Goal: Task Accomplishment & Management: Complete application form

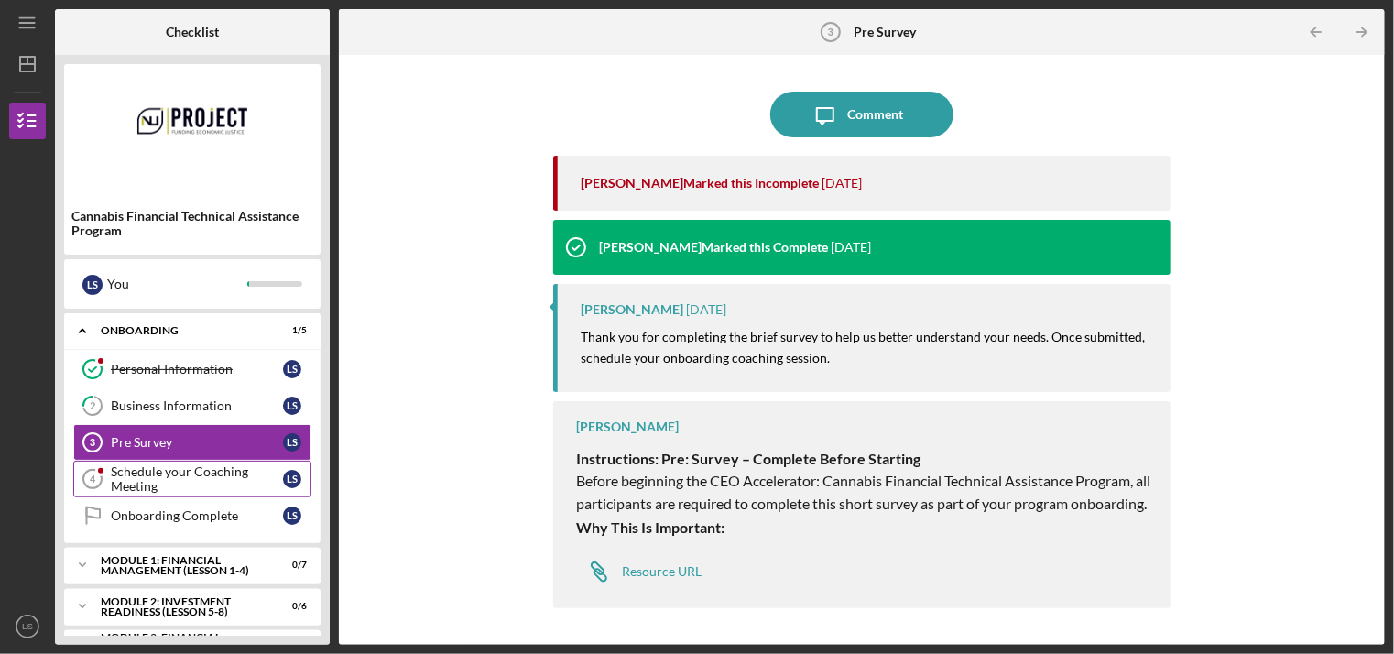
click at [142, 473] on div "Schedule your Coaching Meeting" at bounding box center [197, 478] width 172 height 29
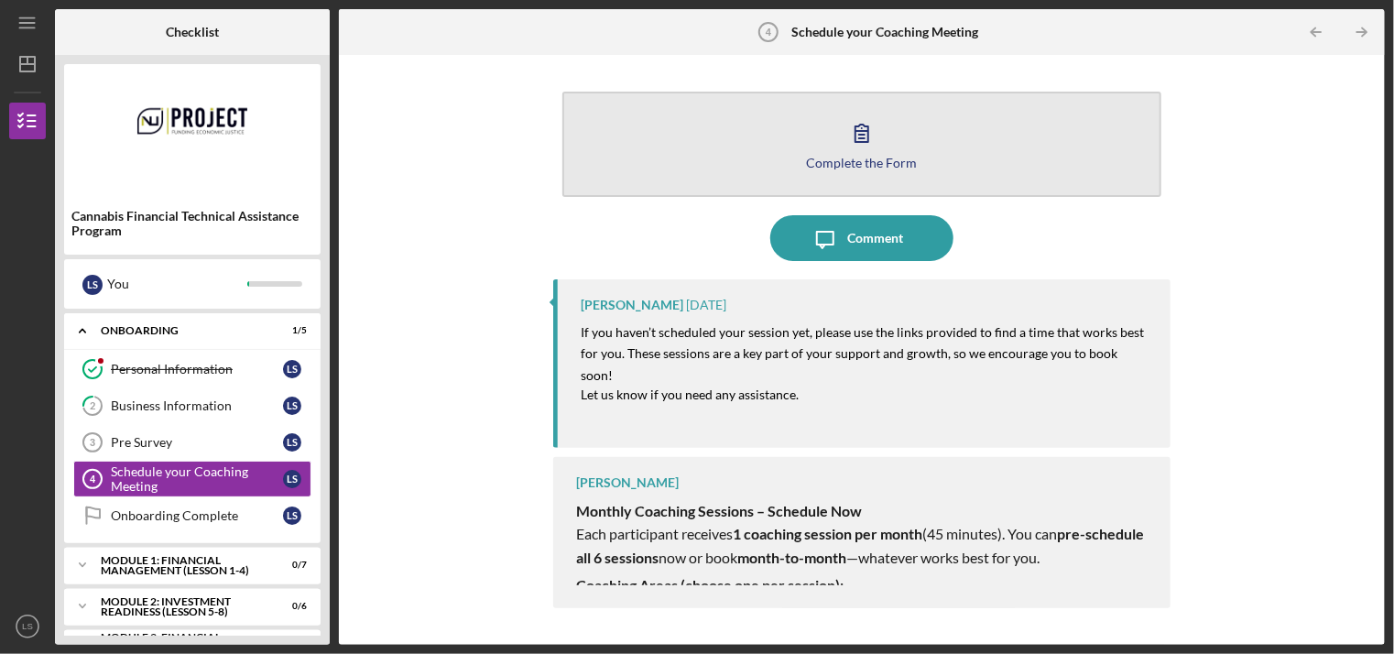
click at [865, 150] on icon "button" at bounding box center [862, 133] width 46 height 46
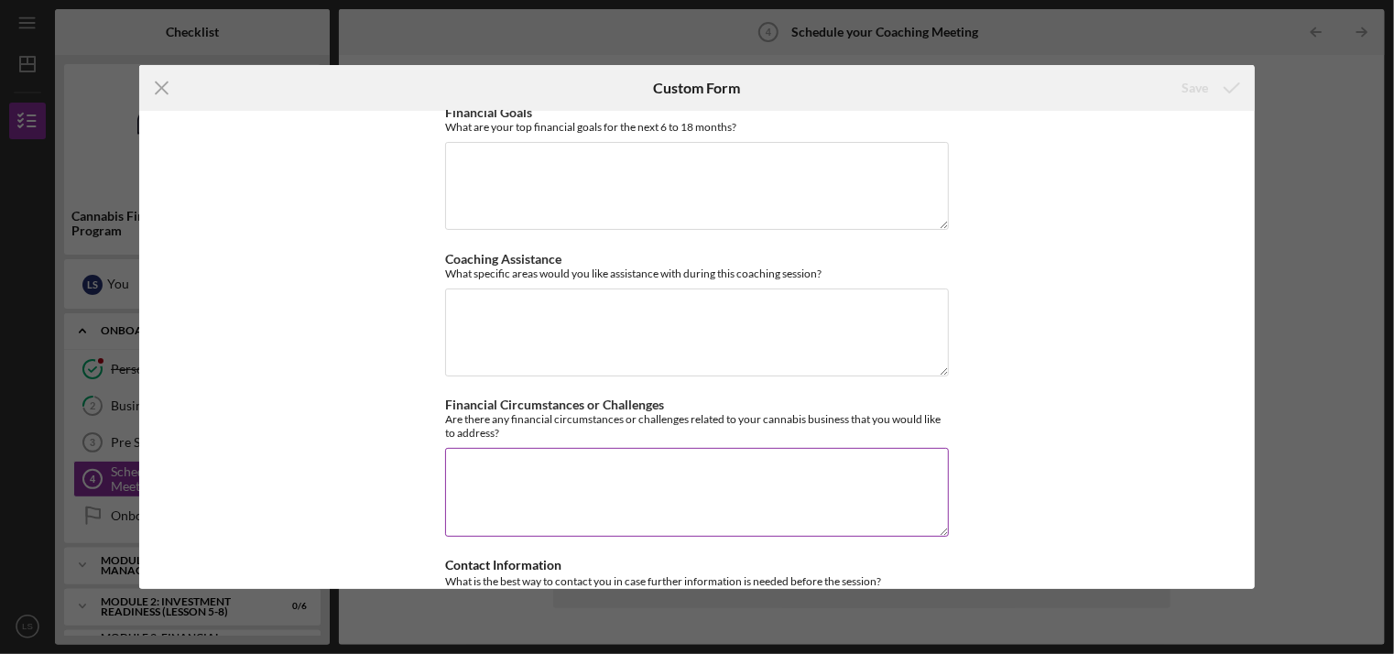
scroll to position [275, 0]
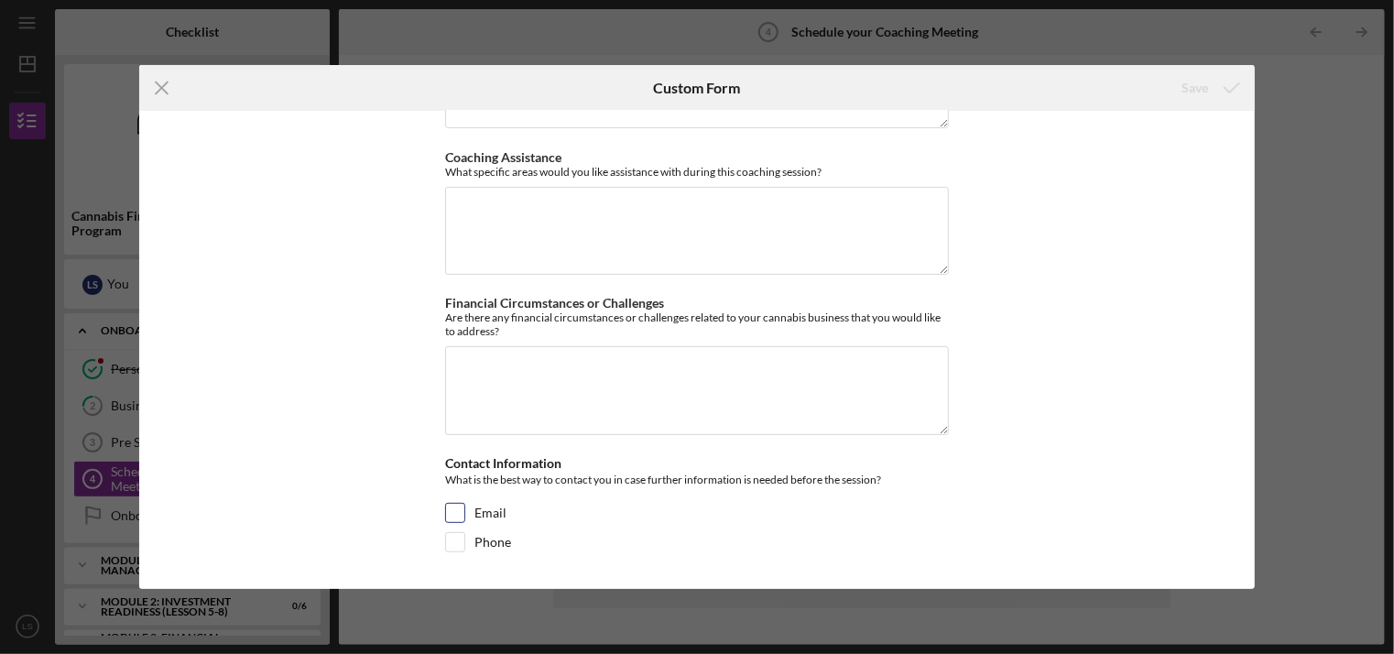
click at [446, 518] on input "Email" at bounding box center [455, 513] width 18 height 18
checkbox input "true"
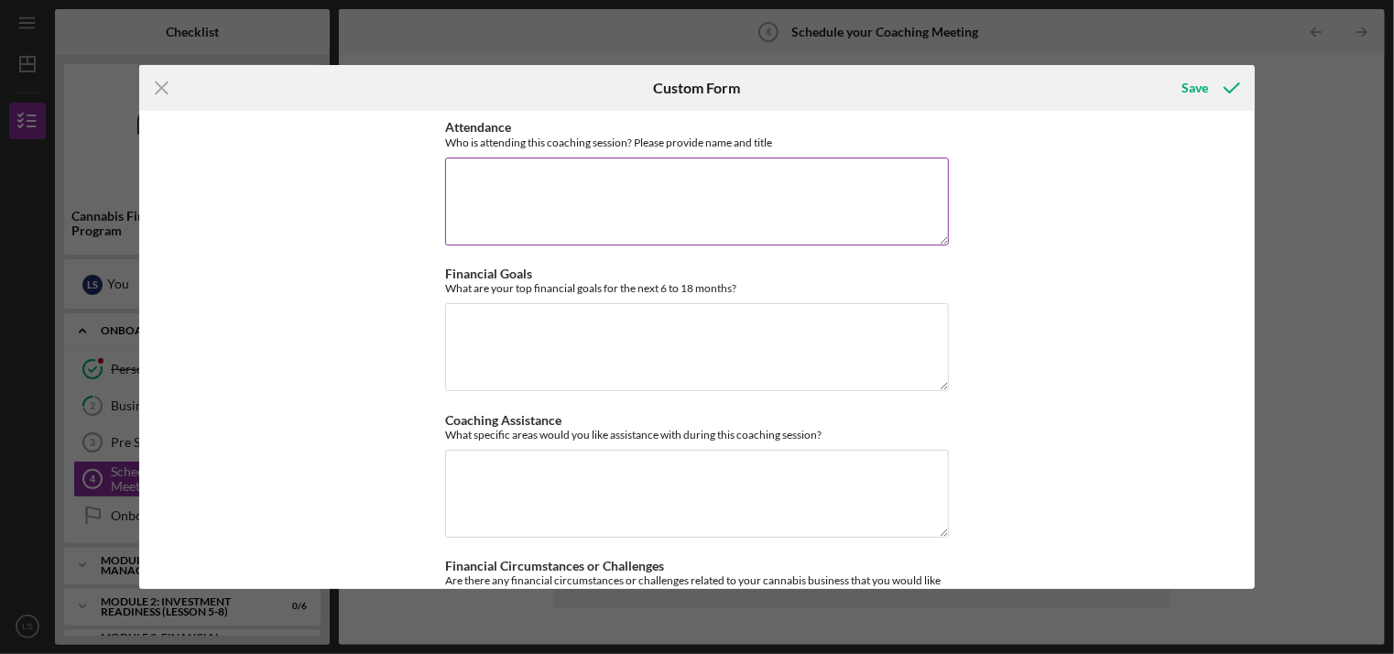
click at [489, 201] on textarea "Attendance" at bounding box center [697, 202] width 504 height 88
type textarea "[PERSON_NAME]"
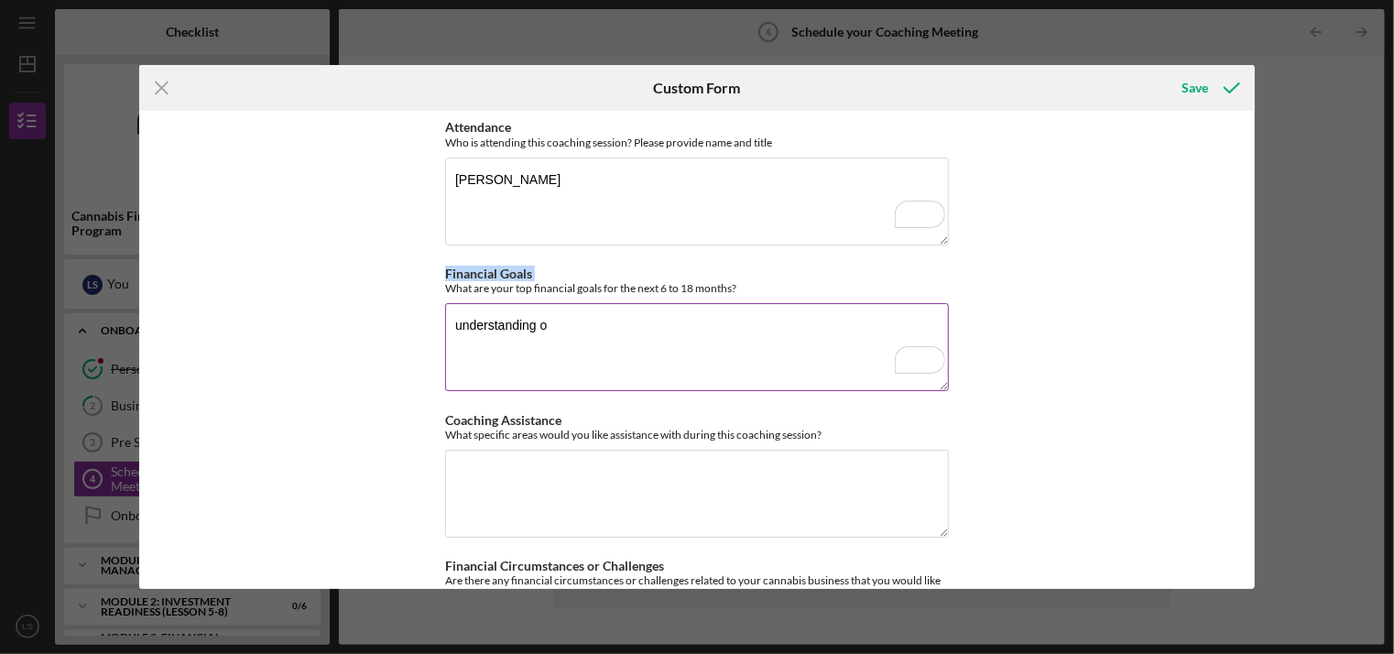
drag, startPoint x: 430, startPoint y: 288, endPoint x: 726, endPoint y: 289, distance: 295.8
click at [726, 290] on div "Attendance Who is attending this coaching session? Please provide name and titl…" at bounding box center [696, 349] width 1115 height 477
copy div "What are your top financial goals for the next 6 to 18 month"
drag, startPoint x: 560, startPoint y: 327, endPoint x: 275, endPoint y: 332, distance: 284.9
click at [275, 332] on div "Attendance Who is attending this coaching session? Please provide name and titl…" at bounding box center [696, 349] width 1115 height 477
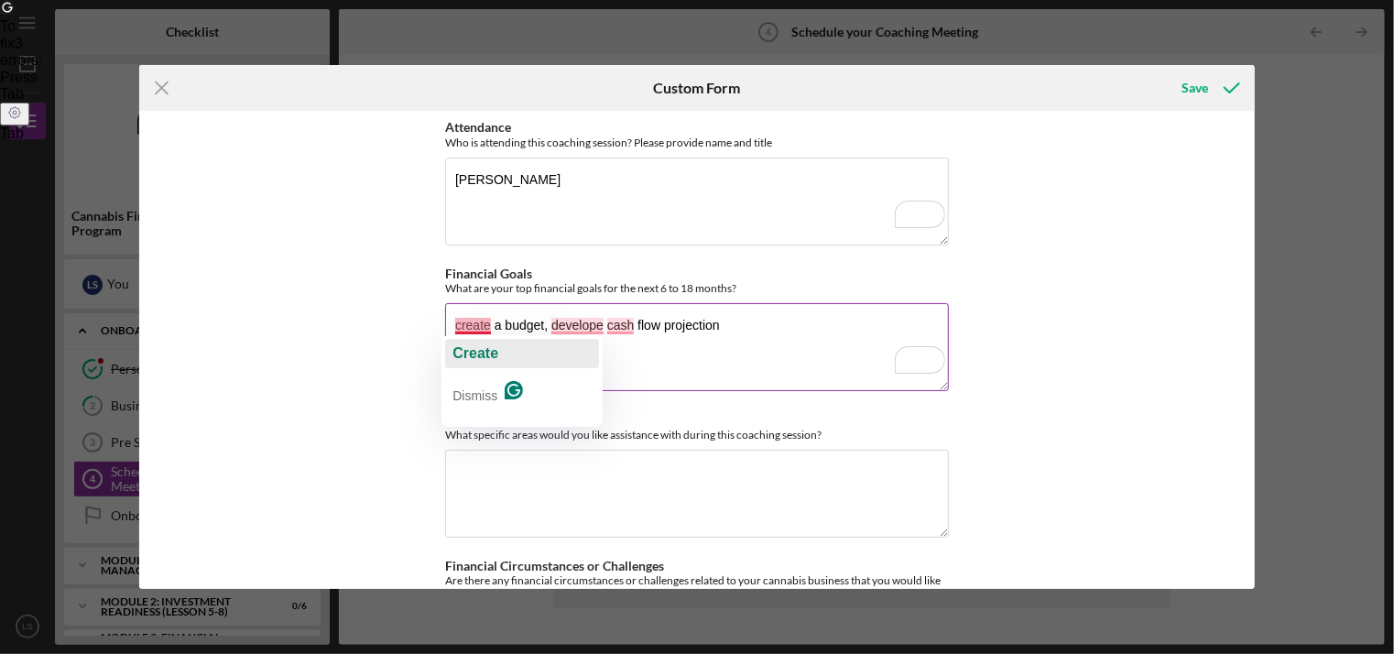
drag, startPoint x: 480, startPoint y: 360, endPoint x: 495, endPoint y: 321, distance: 41.2
click at [481, 357] on span "Create" at bounding box center [475, 353] width 46 height 16
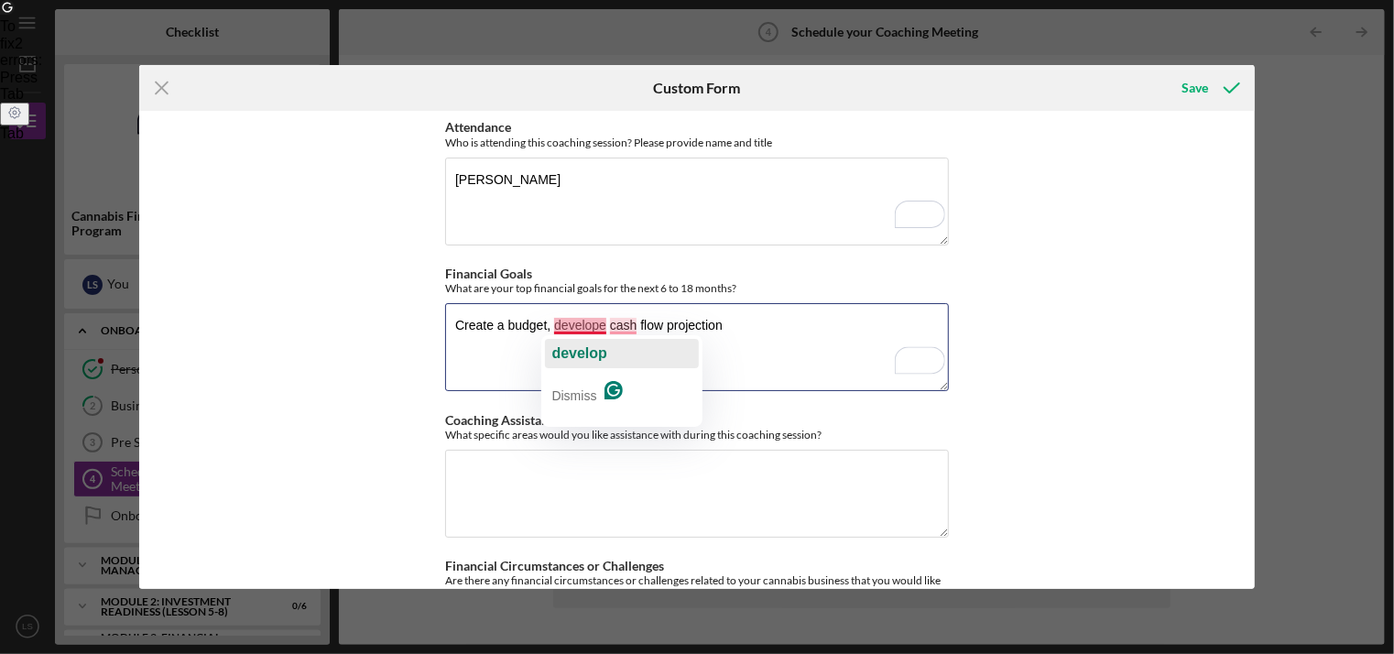
click at [585, 353] on span "develop" at bounding box center [579, 353] width 55 height 16
click at [623, 351] on span "cash" at bounding box center [638, 353] width 31 height 16
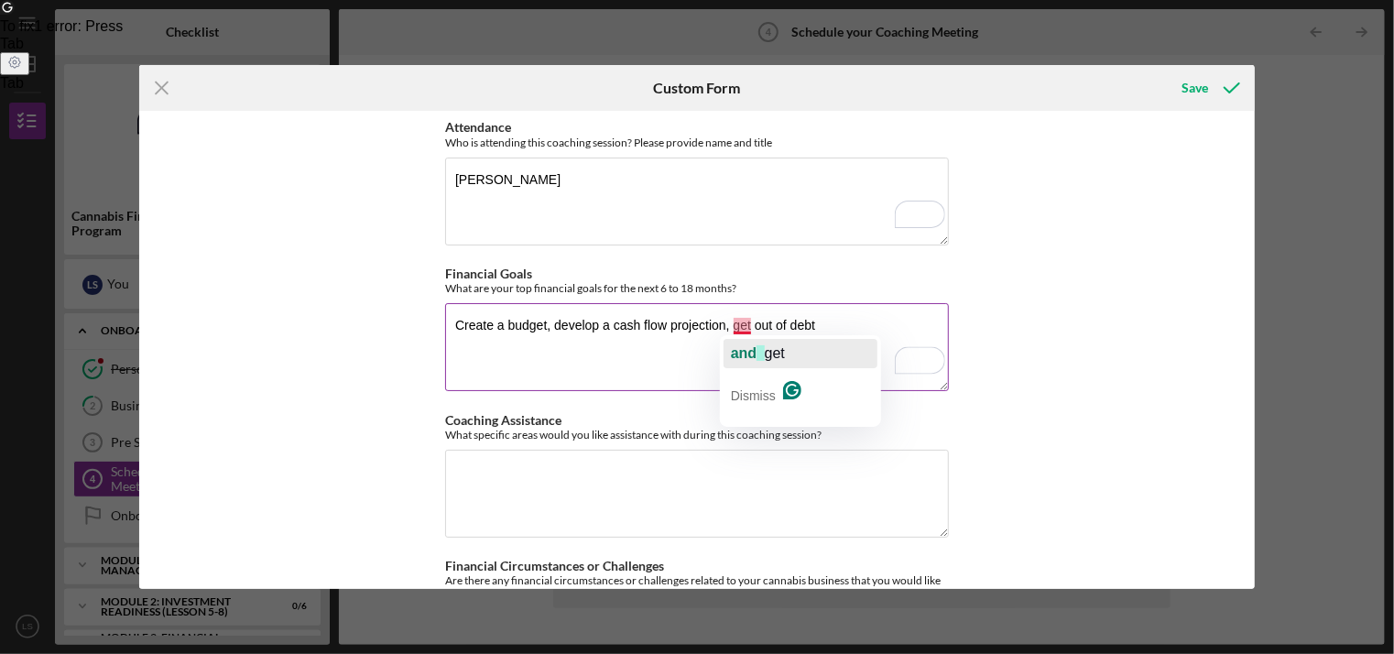
click at [745, 361] on div "and get" at bounding box center [758, 353] width 54 height 29
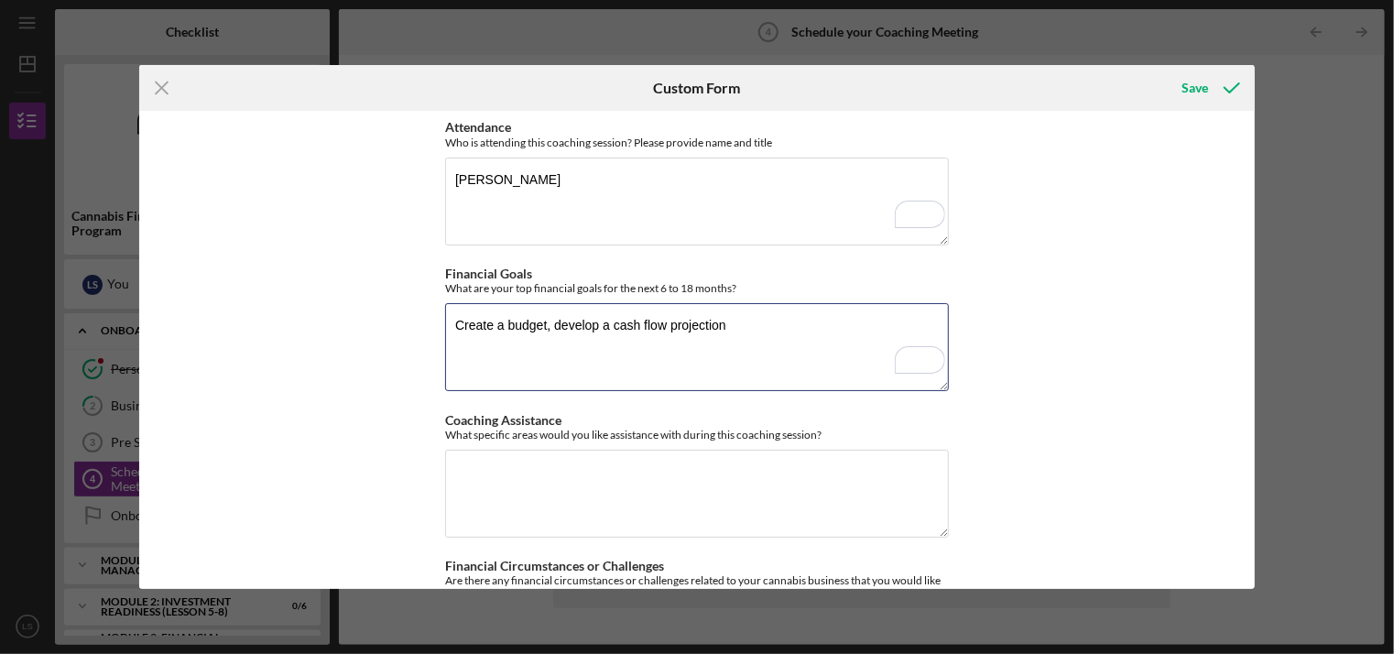
type textarea "Create a budget, develop a cash flow projection"
click at [515, 488] on textarea "Coaching Assistance" at bounding box center [697, 494] width 504 height 88
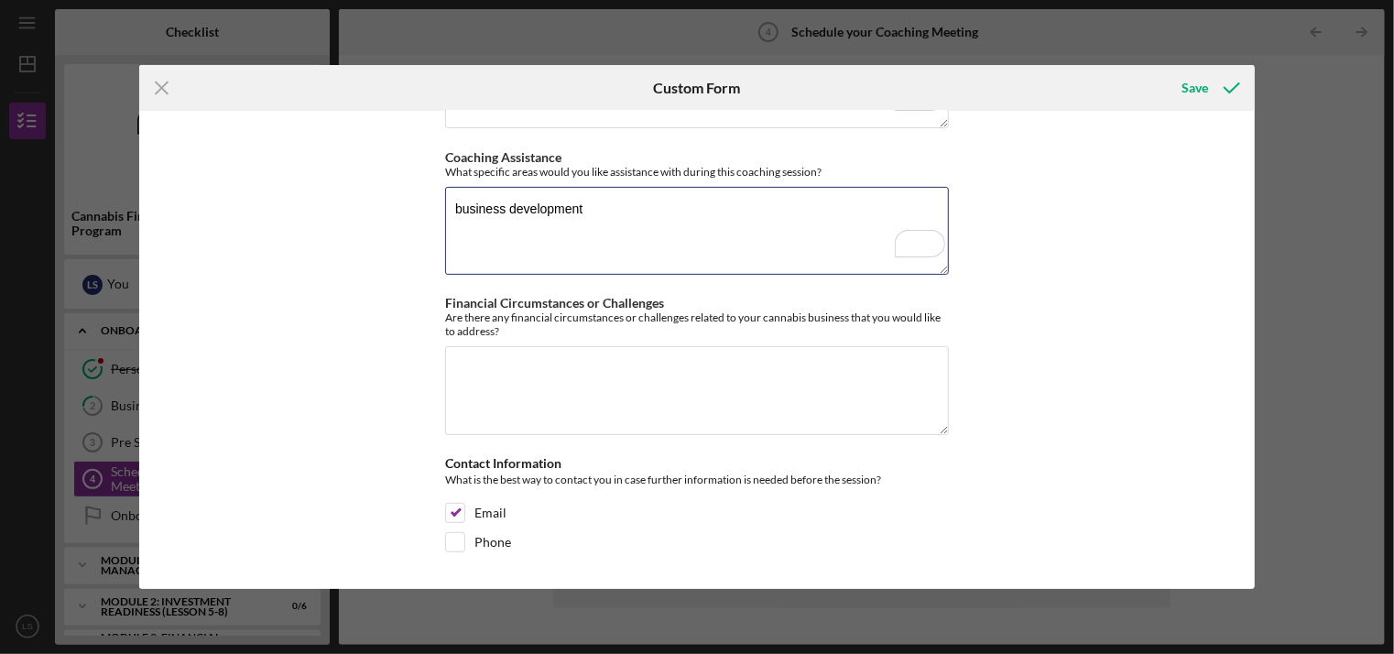
scroll to position [275, 0]
type textarea "business development"
drag, startPoint x: 433, startPoint y: 316, endPoint x: 518, endPoint y: 332, distance: 86.6
click at [518, 332] on div "Attendance Who is attending this coaching session? Please provide name and titl…" at bounding box center [696, 349] width 1115 height 477
drag, startPoint x: 518, startPoint y: 332, endPoint x: 467, endPoint y: 322, distance: 52.1
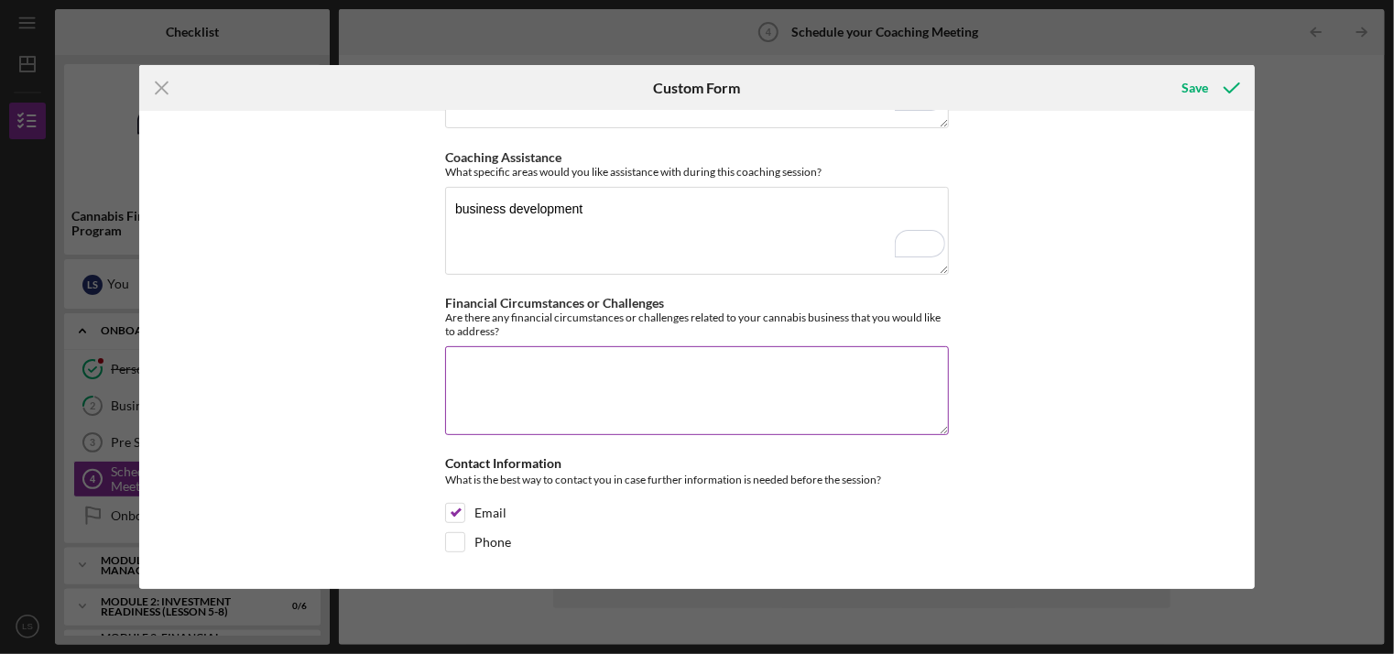
copy div "Are there any financial circumstances or challenges related to your cannabis bu…"
click at [560, 387] on textarea "Financial Circumstances or Challenges" at bounding box center [697, 390] width 504 height 88
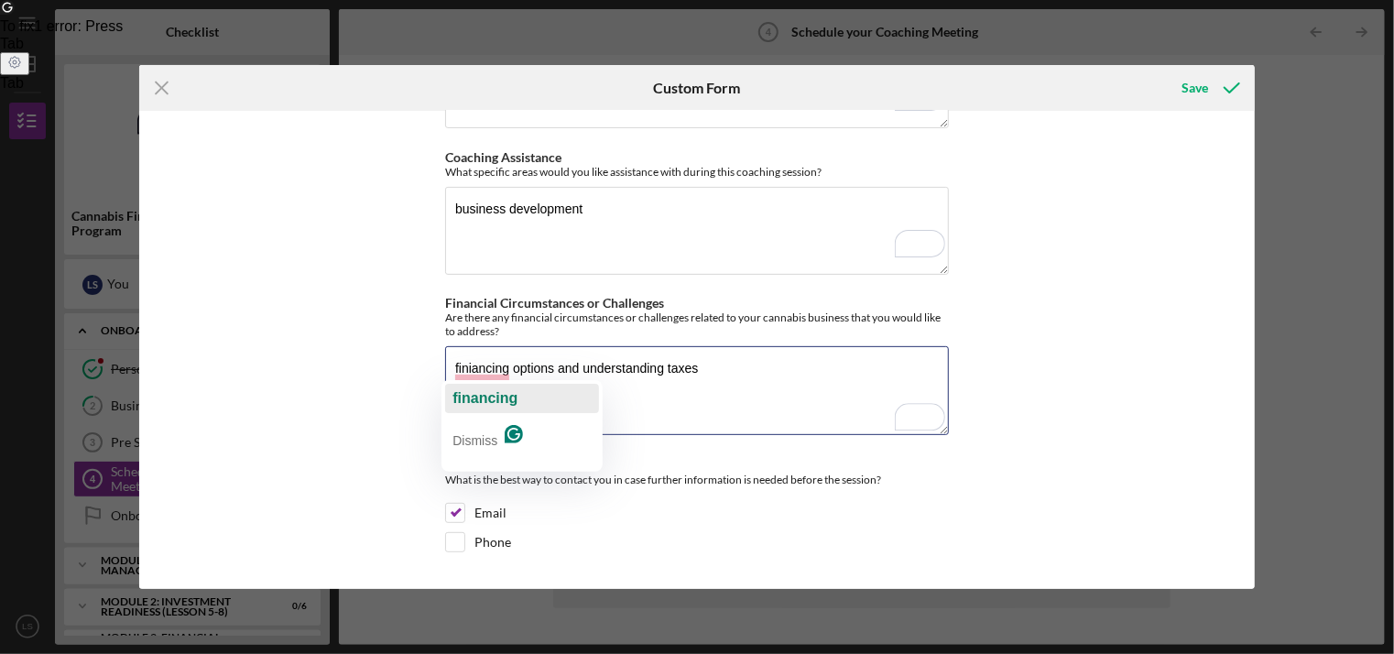
click at [476, 400] on span "financing" at bounding box center [484, 398] width 65 height 16
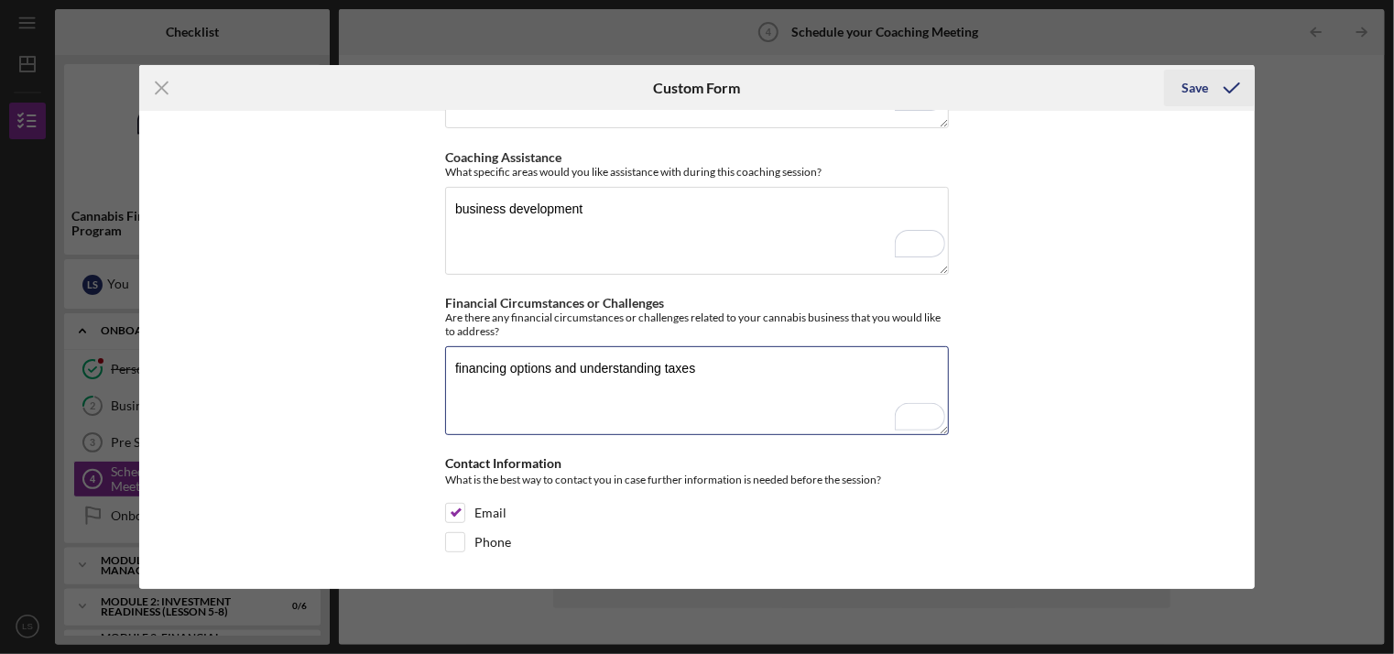
type textarea "financing options and understanding taxes"
click at [1198, 82] on div "Save" at bounding box center [1195, 88] width 27 height 37
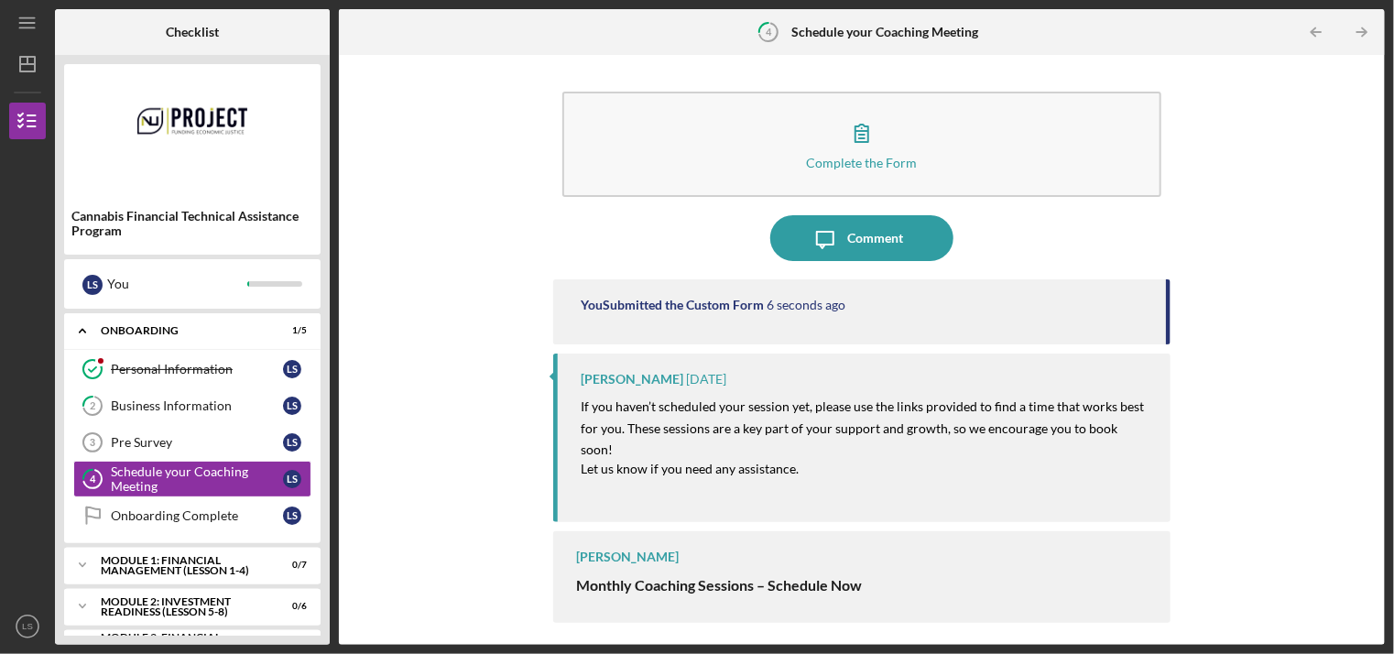
click at [790, 545] on div "[PERSON_NAME] Monthly Coaching Sessions – Schedule Now Each participant receive…" at bounding box center [861, 577] width 616 height 92
click at [388, 477] on div "Complete the Form Form Icon/Message Comment You Submitted the Custom Form 8 sec…" at bounding box center [861, 349] width 1027 height 571
click at [637, 547] on div "[PERSON_NAME] Monthly Coaching Sessions – Schedule Now Each participant receive…" at bounding box center [861, 577] width 616 height 92
click at [167, 470] on div "Schedule your Coaching Meeting" at bounding box center [197, 478] width 172 height 29
click at [888, 424] on mark "If you haven’t scheduled your session yet, please use the links provided to fin…" at bounding box center [864, 427] width 566 height 59
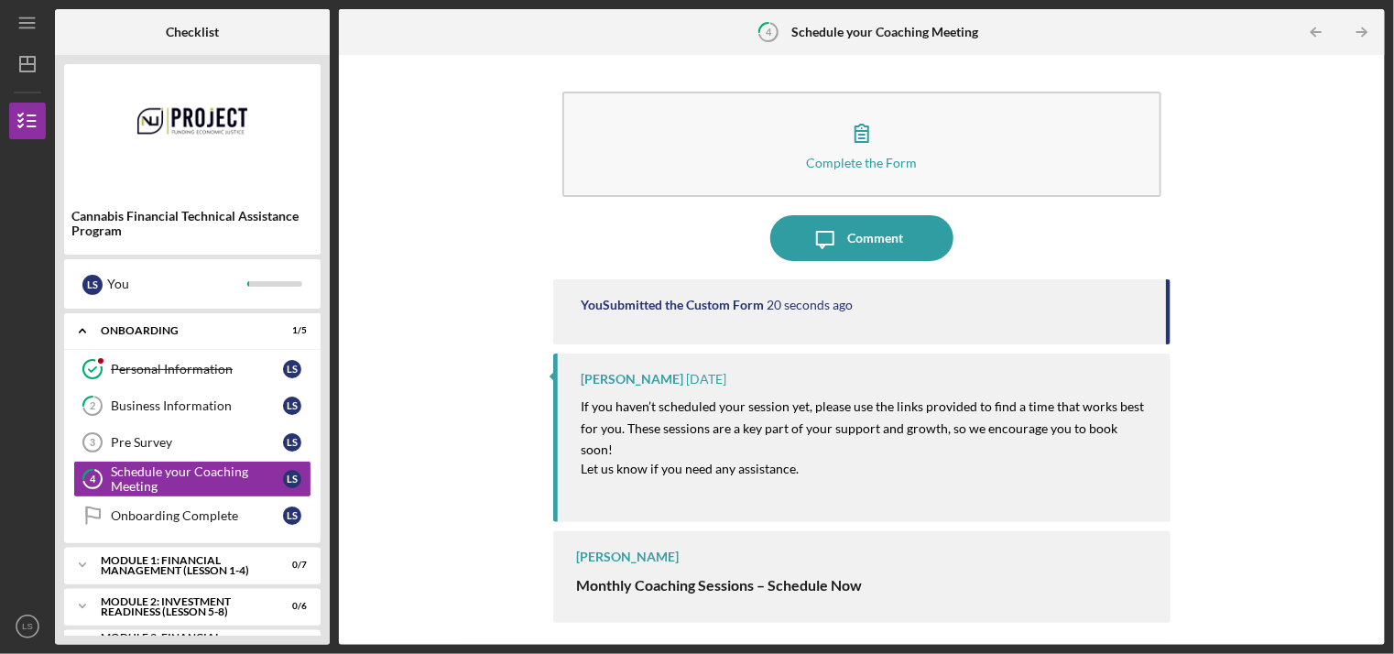
click at [652, 428] on mark "If you haven’t scheduled your session yet, please use the links provided to fin…" at bounding box center [864, 427] width 566 height 59
click at [612, 576] on strong "Monthly Coaching Sessions – Schedule Now" at bounding box center [719, 584] width 286 height 17
drag, startPoint x: 663, startPoint y: 605, endPoint x: 670, endPoint y: 592, distance: 15.6
click at [666, 599] on div "[PERSON_NAME] Monthly Coaching Sessions – Schedule Now Each participant receive…" at bounding box center [861, 577] width 616 height 92
click at [124, 450] on link "Pre Survey 3 Pre Survey L S" at bounding box center [192, 442] width 238 height 37
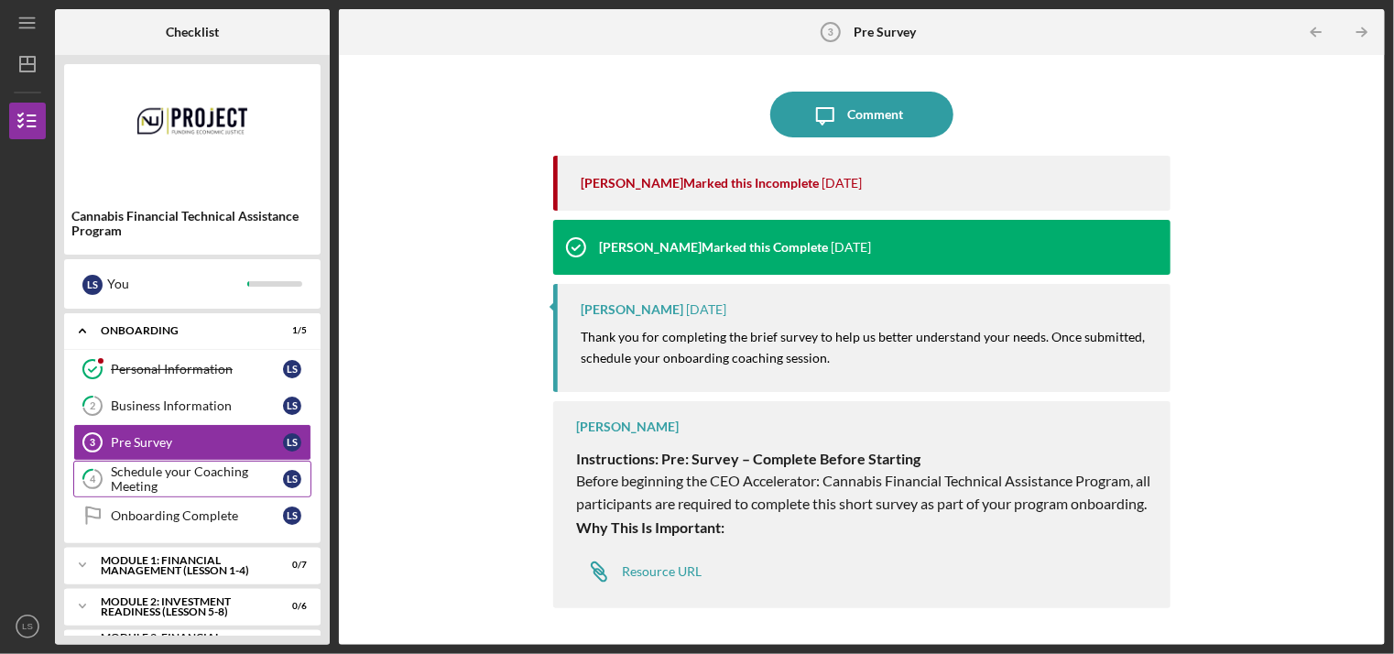
click at [127, 481] on div "Schedule your Coaching Meeting" at bounding box center [197, 478] width 172 height 29
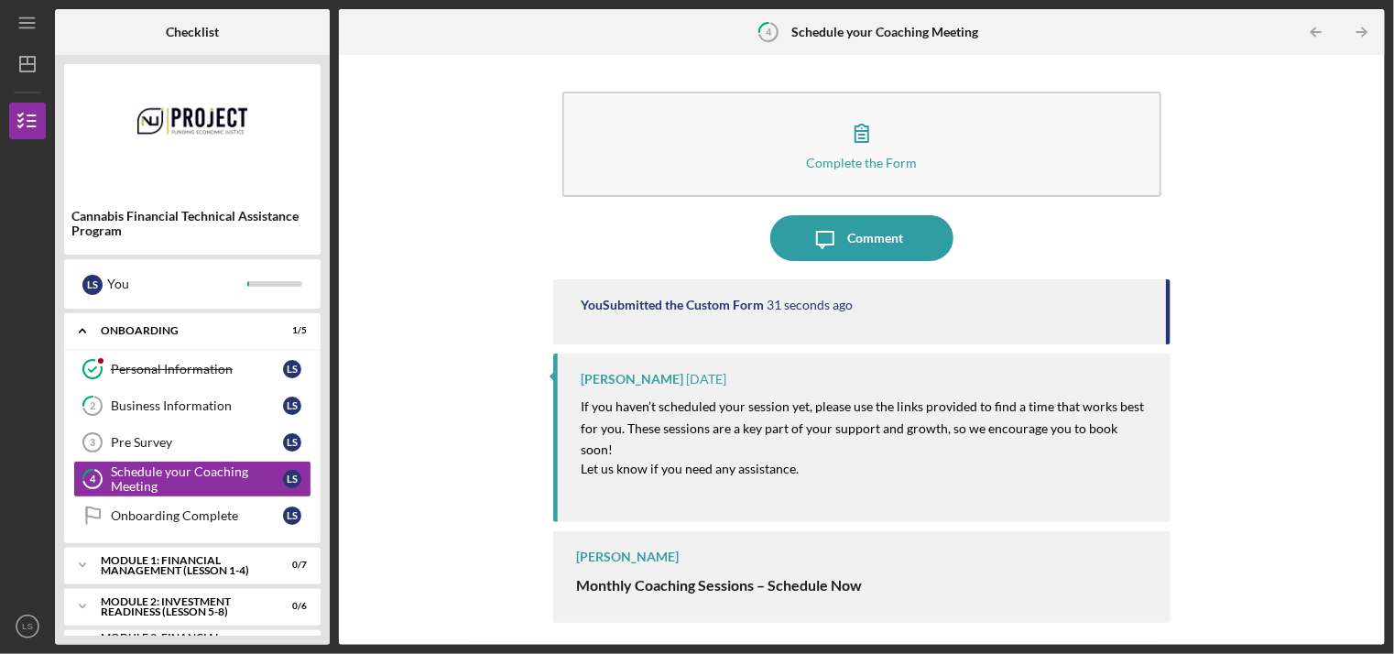
drag, startPoint x: 659, startPoint y: 563, endPoint x: 753, endPoint y: 583, distance: 95.6
click at [660, 576] on strong "Monthly Coaching Sessions – Schedule Now" at bounding box center [719, 584] width 286 height 17
click at [849, 586] on div "[PERSON_NAME] Monthly Coaching Sessions – Schedule Now Each participant receive…" at bounding box center [861, 577] width 616 height 92
drag, startPoint x: 849, startPoint y: 586, endPoint x: 1084, endPoint y: 587, distance: 235.4
click at [1084, 587] on div "[PERSON_NAME] Monthly Coaching Sessions – Schedule Now Each participant receive…" at bounding box center [861, 577] width 616 height 92
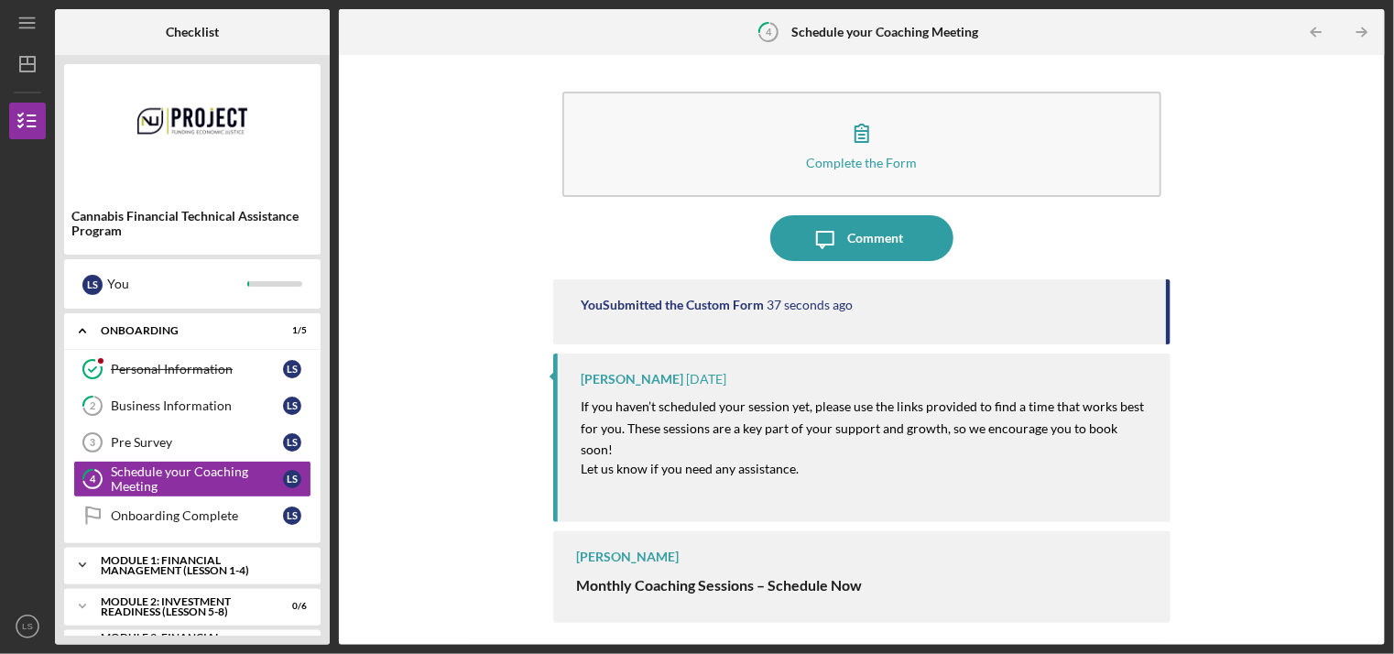
click at [178, 567] on div "Module 1: Financial Management (Lesson 1-4)" at bounding box center [199, 565] width 197 height 21
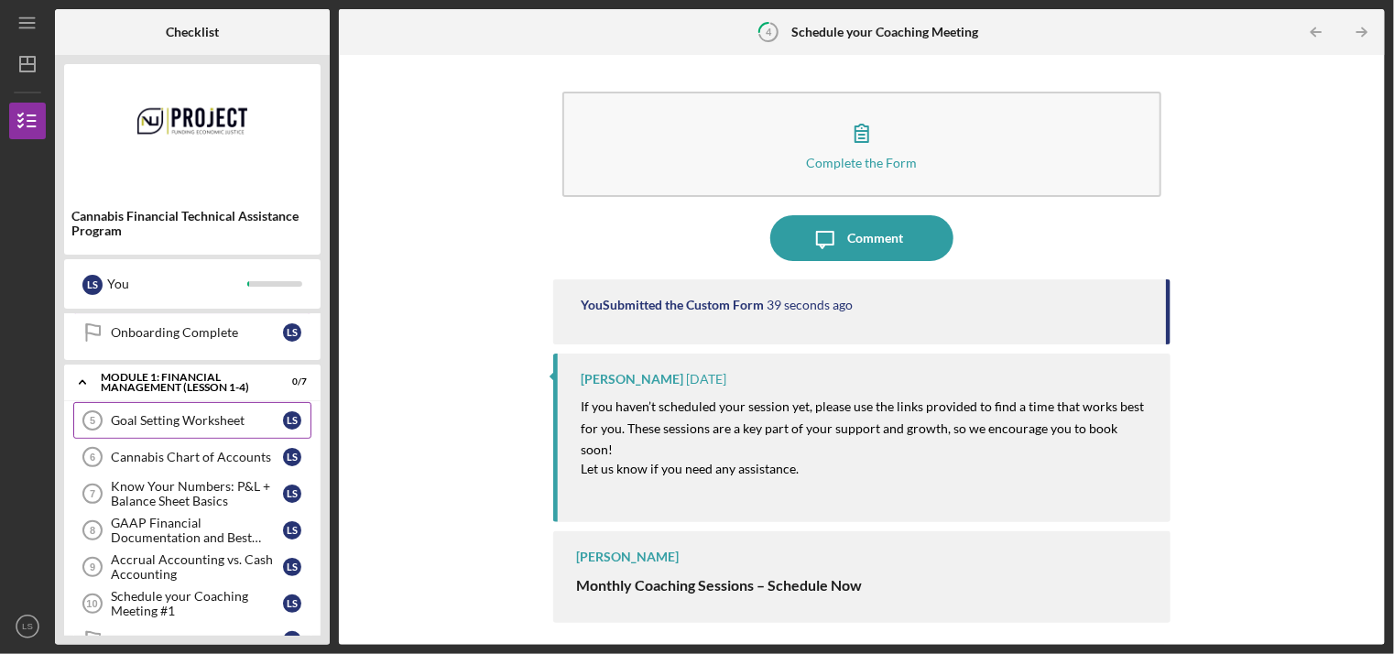
click at [145, 419] on div "Goal Setting Worksheet" at bounding box center [197, 420] width 172 height 15
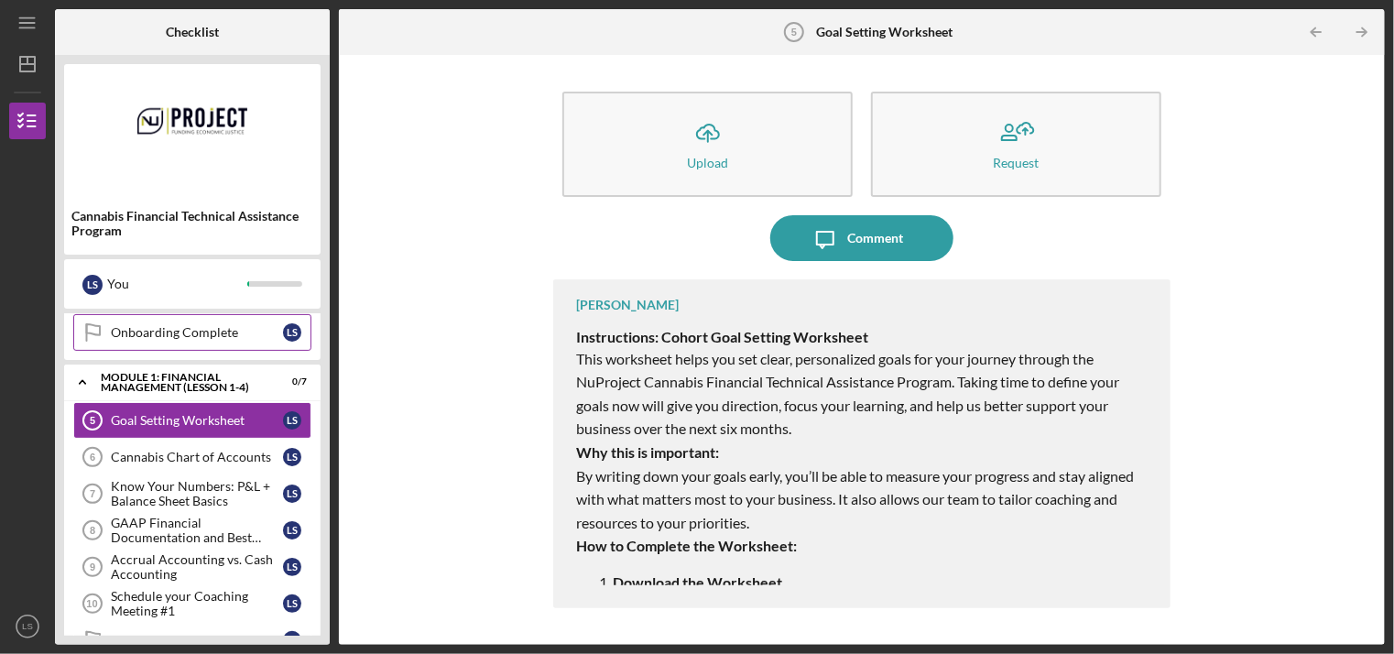
click at [143, 325] on div "Onboarding Complete" at bounding box center [197, 332] width 172 height 15
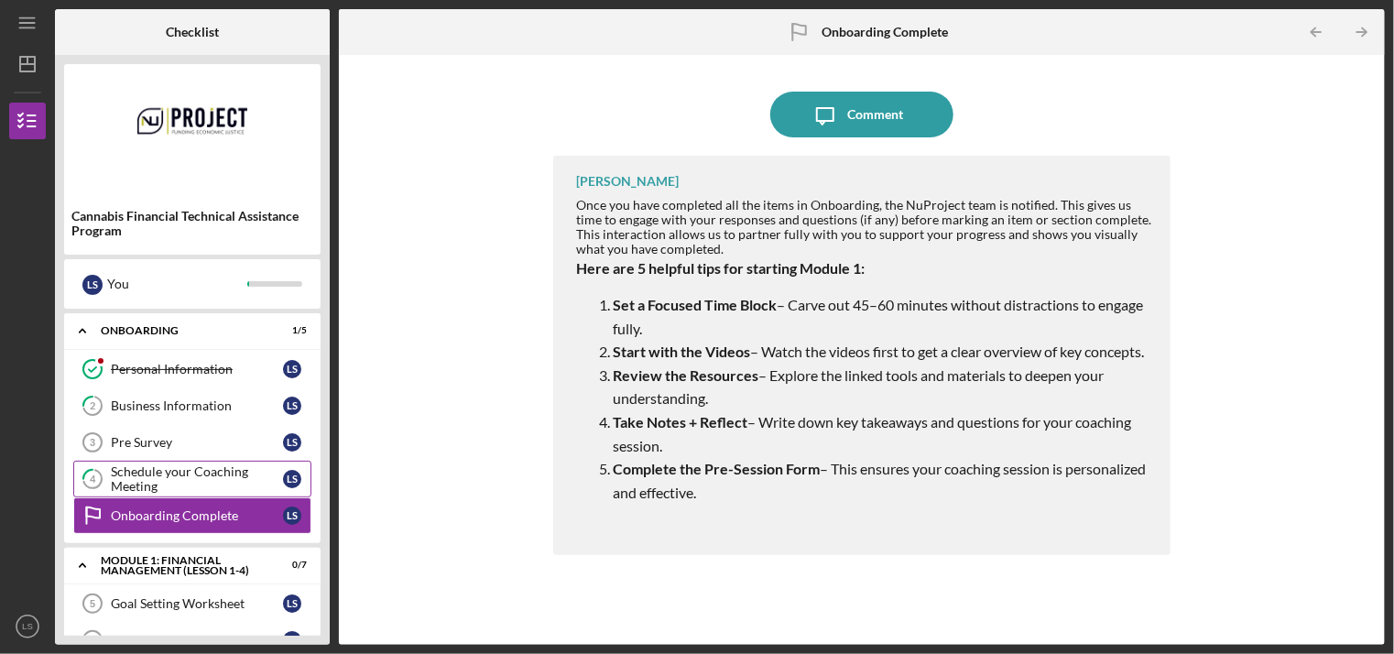
click at [152, 473] on div "Schedule your Coaching Meeting" at bounding box center [197, 478] width 172 height 29
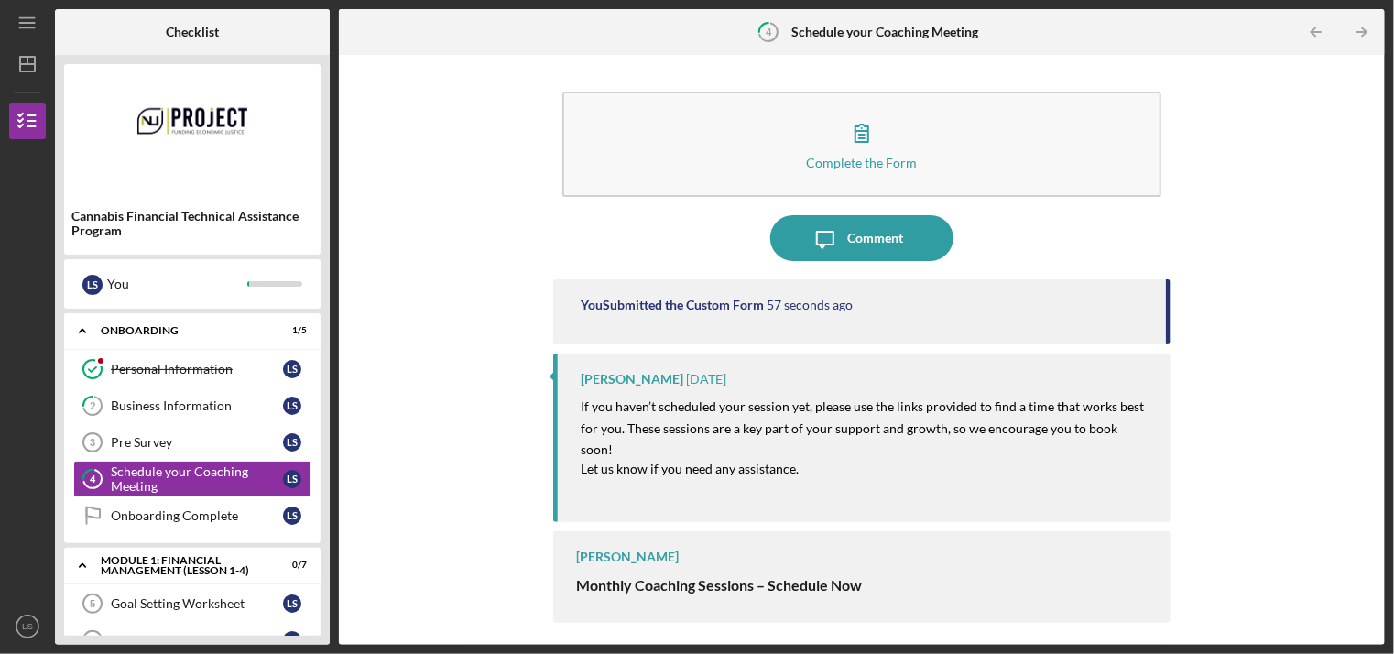
click at [590, 599] on span "Each participant receives 1 coaching session per month (45 minutes). You can pr…" at bounding box center [860, 619] width 568 height 41
click at [585, 591] on div "[PERSON_NAME] Monthly Coaching Sessions – Schedule Now Each participant receive…" at bounding box center [861, 577] width 616 height 92
click at [975, 531] on div "[PERSON_NAME] Monthly Coaching Sessions – Schedule Now Each participant receive…" at bounding box center [861, 577] width 616 height 92
click at [1132, 460] on p "Let us know if you need any assistance." at bounding box center [866, 469] width 571 height 18
click at [824, 233] on icon "Icon/Message" at bounding box center [825, 238] width 46 height 46
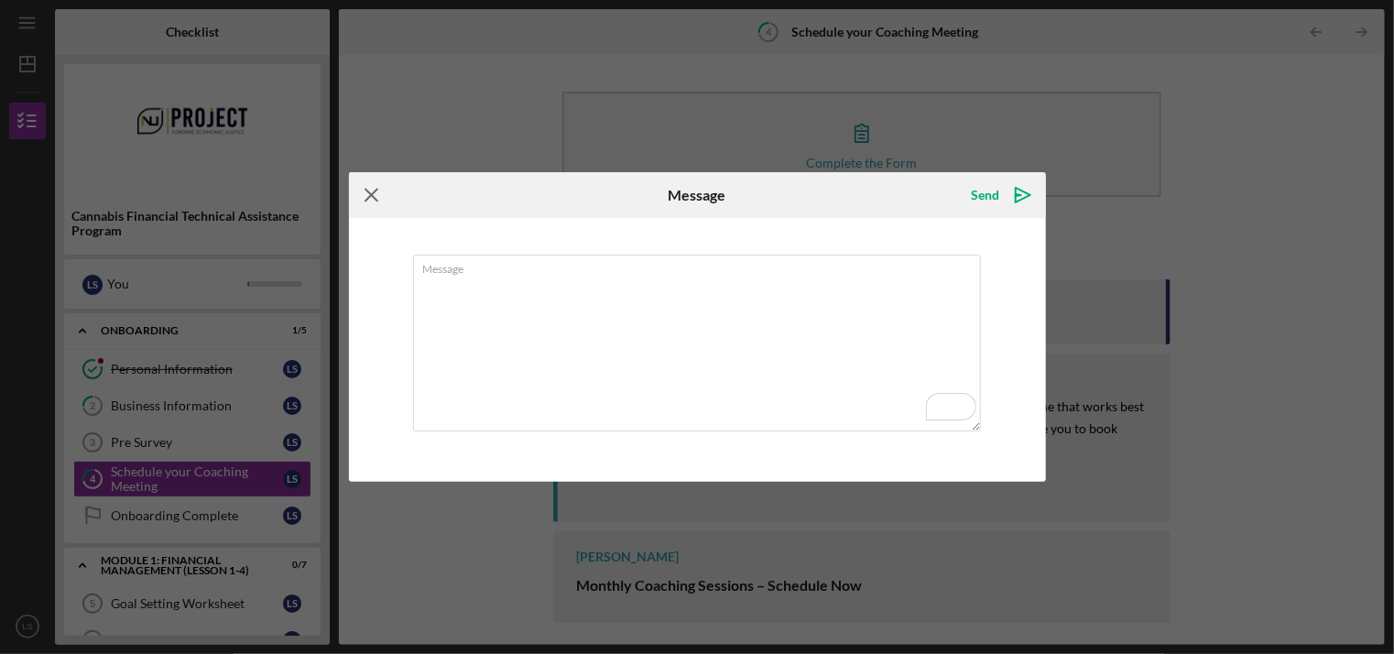
click at [372, 193] on icon "Icon/Menu Close" at bounding box center [372, 195] width 46 height 46
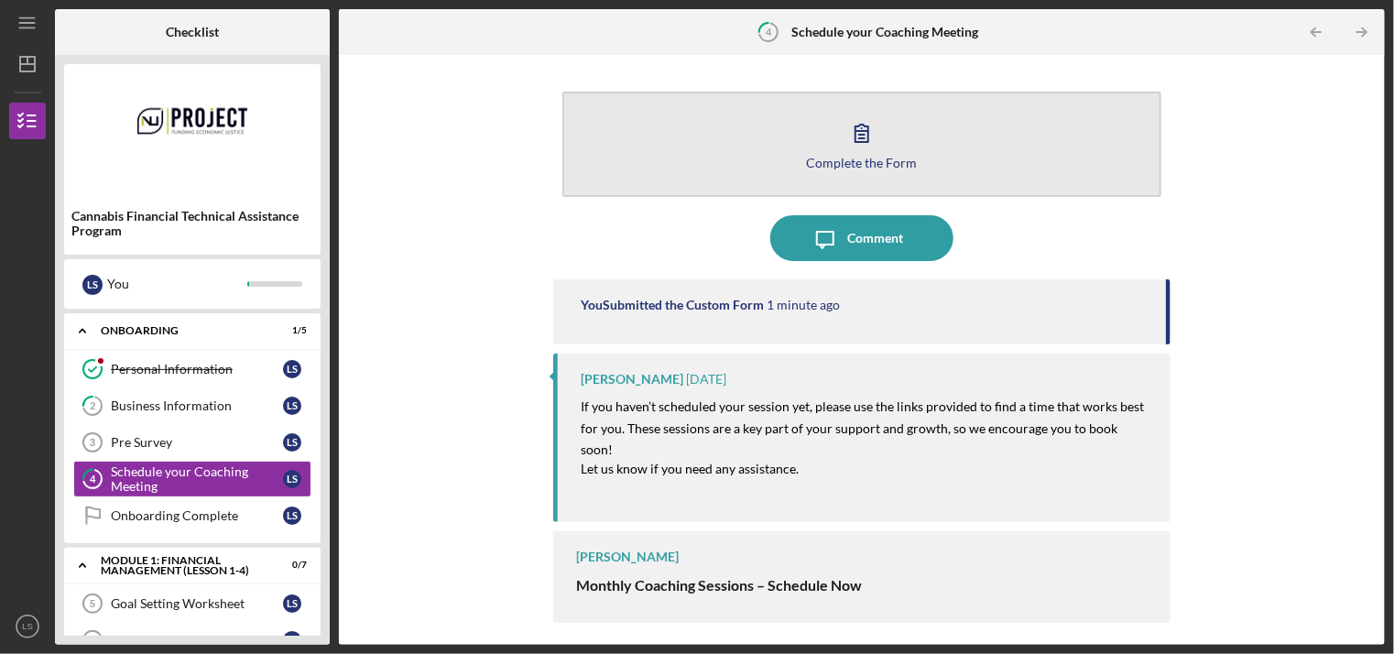
click at [857, 156] on div "Complete the Form" at bounding box center [862, 163] width 111 height 14
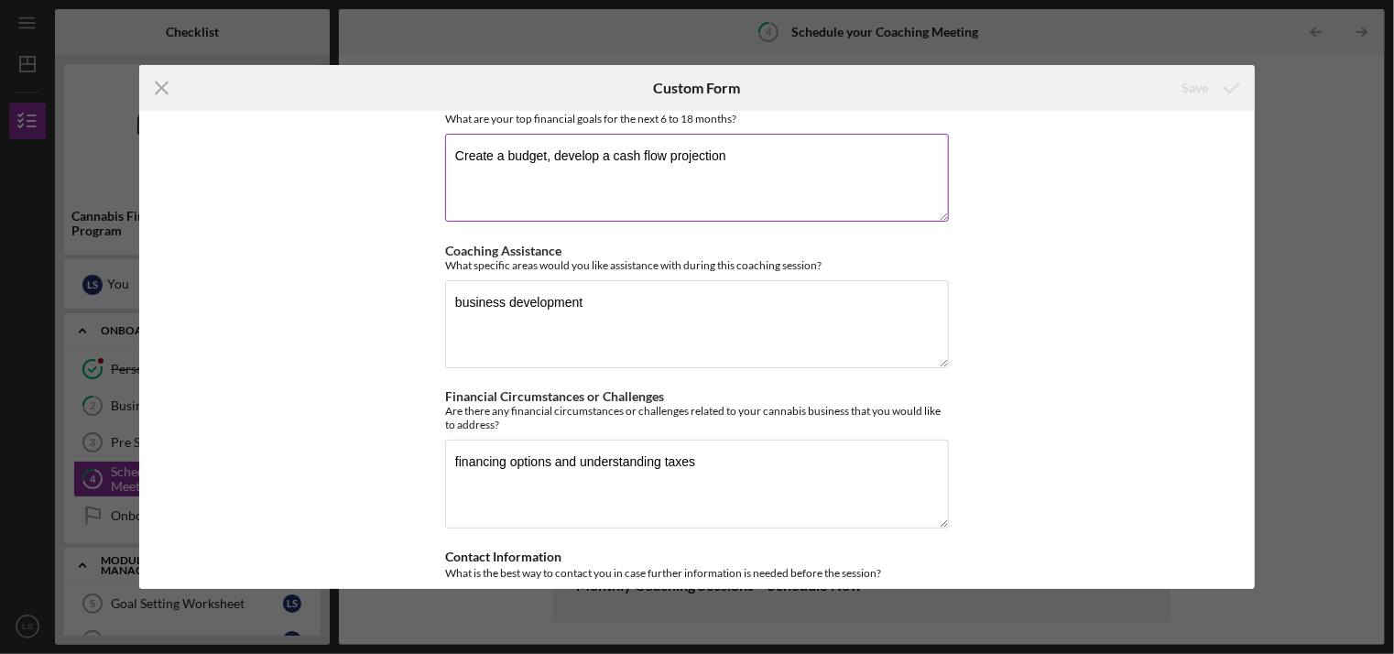
scroll to position [275, 0]
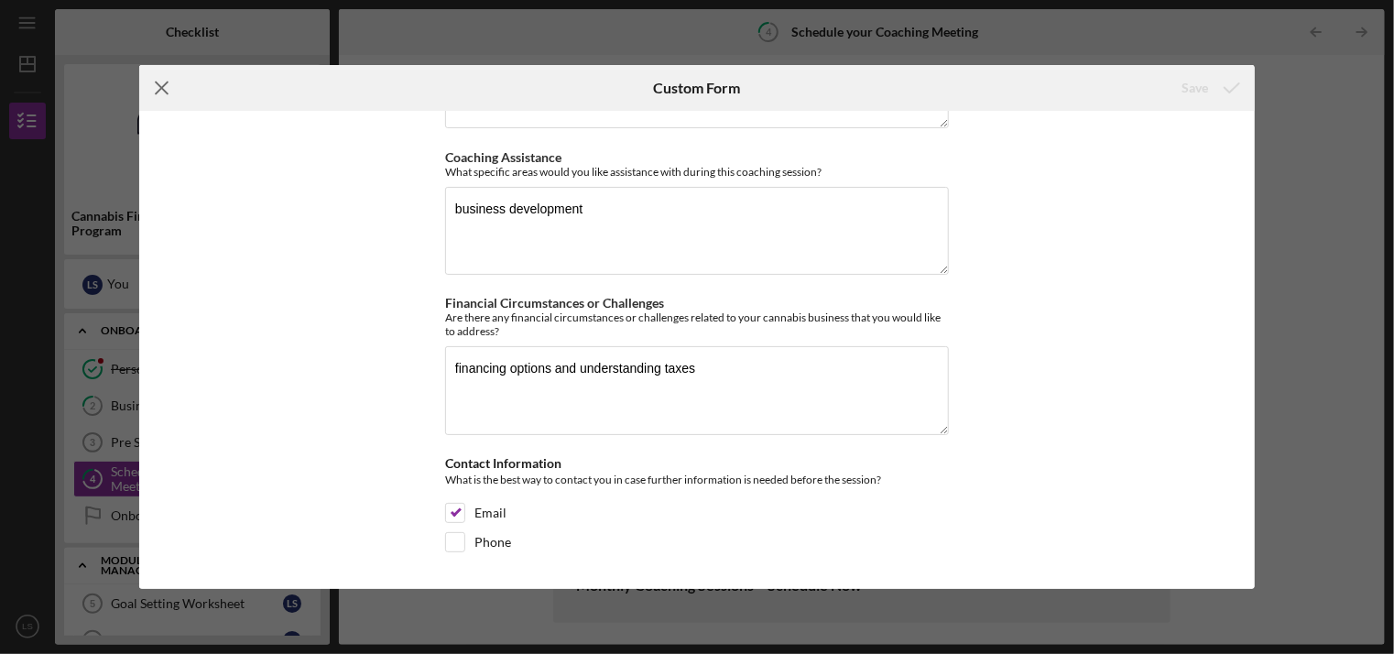
click at [156, 89] on icon "Icon/Menu Close" at bounding box center [162, 88] width 46 height 46
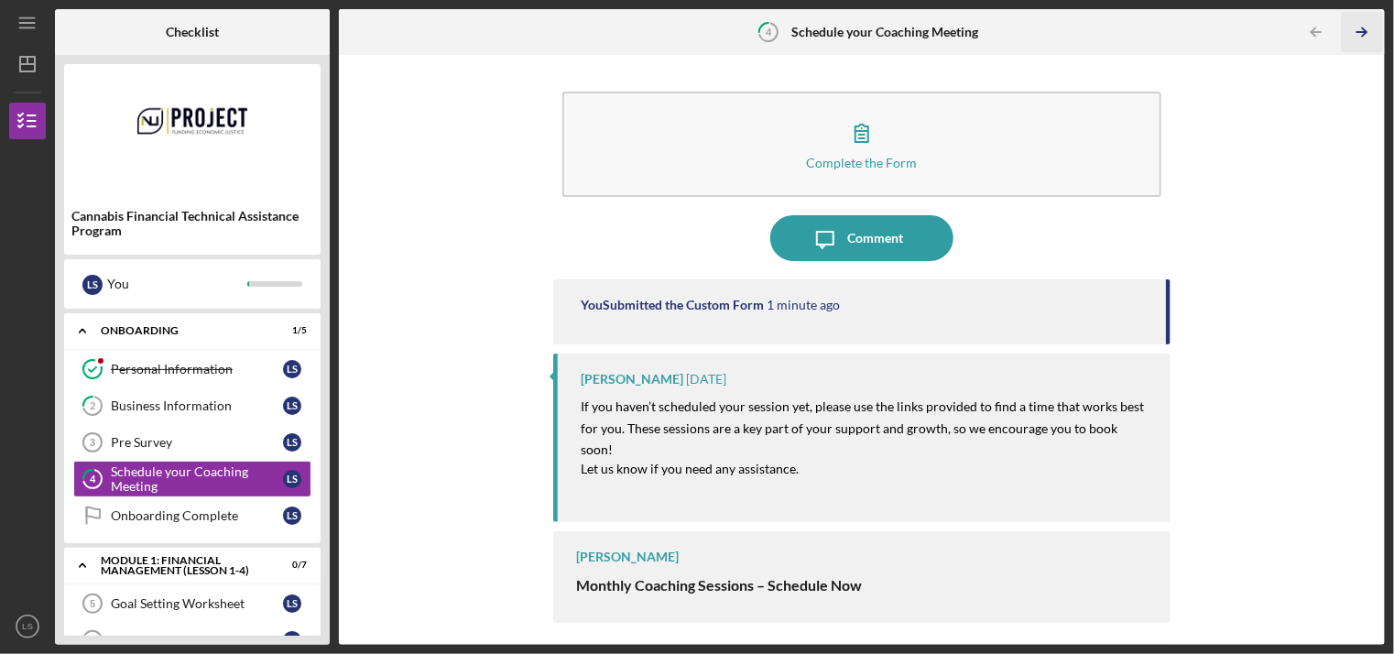
click at [1362, 32] on line "button" at bounding box center [1361, 32] width 9 height 0
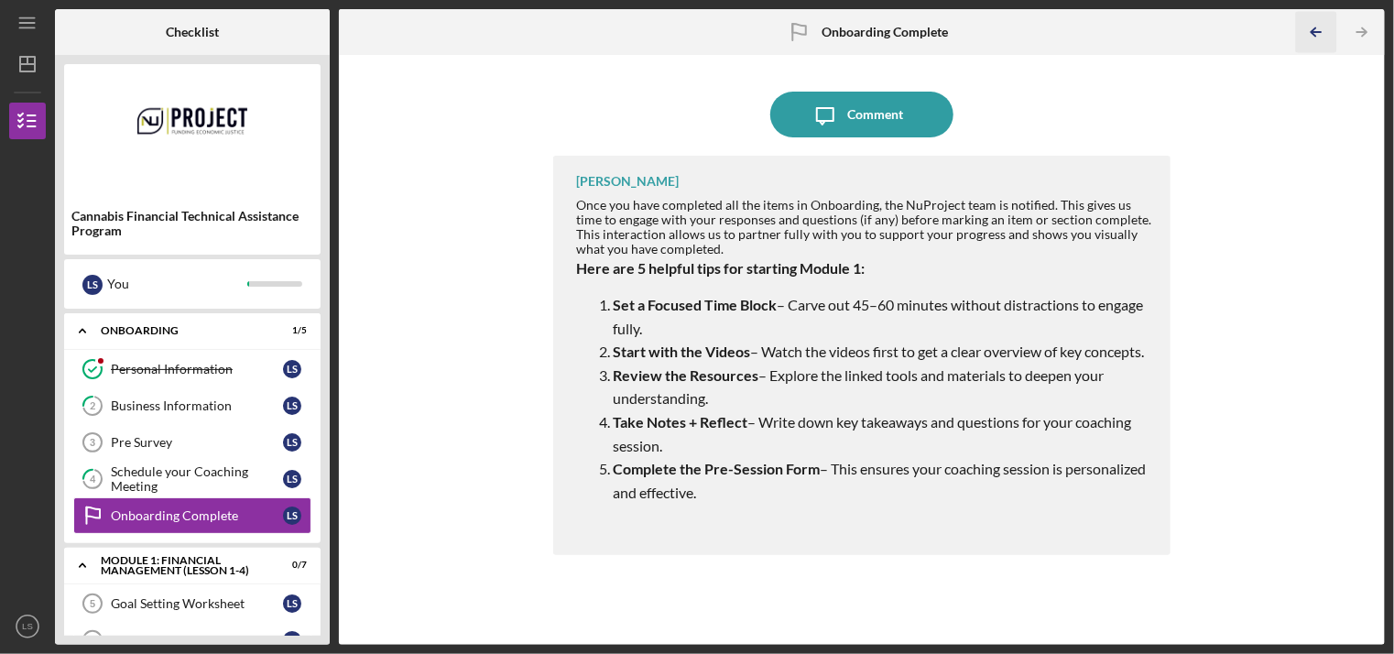
click at [1310, 31] on icon "Icon/Table Pagination Arrow" at bounding box center [1316, 32] width 41 height 41
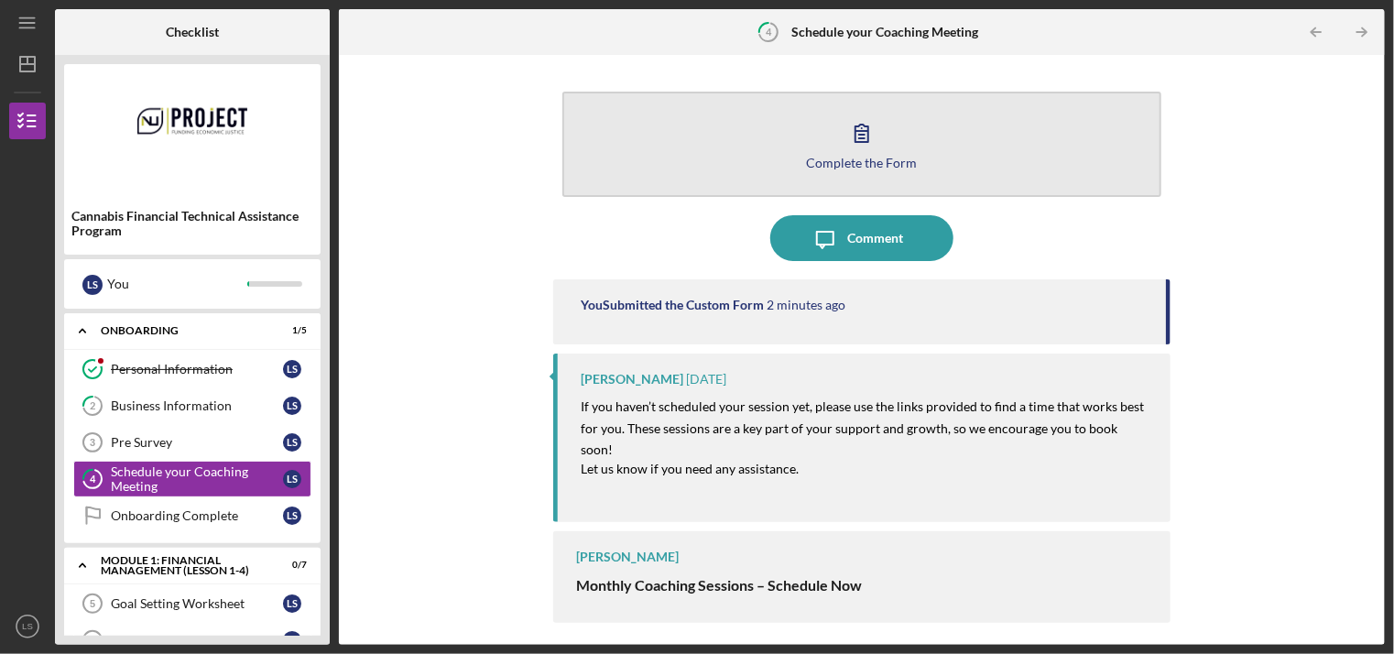
click at [860, 140] on icon "button" at bounding box center [862, 133] width 46 height 46
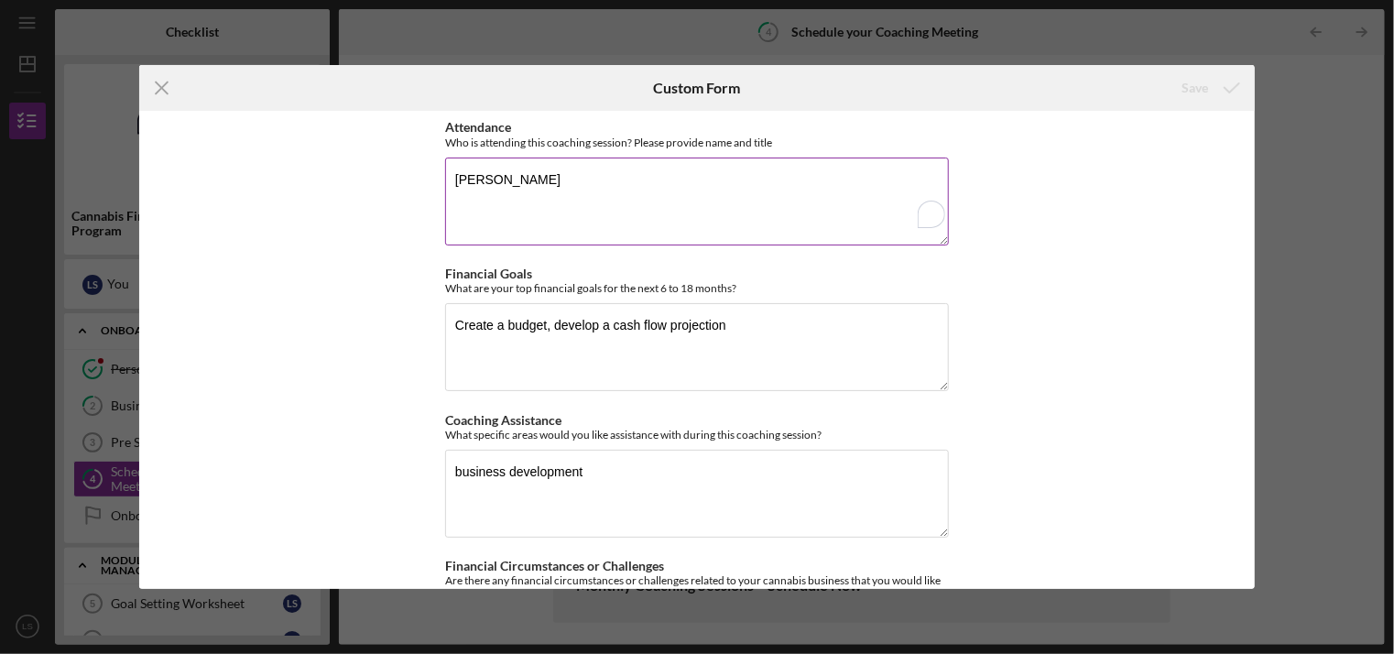
click at [609, 166] on textarea "[PERSON_NAME]" at bounding box center [697, 202] width 504 height 88
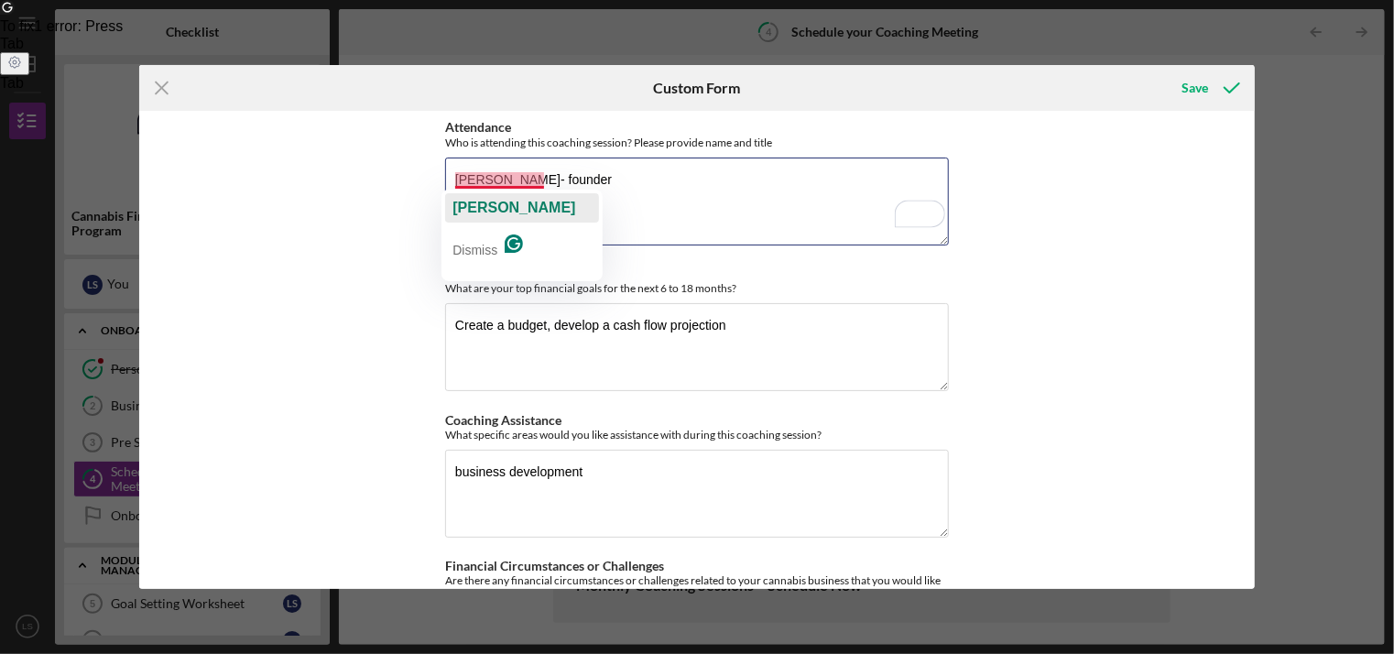
click at [491, 205] on span "[PERSON_NAME]" at bounding box center [513, 208] width 123 height 16
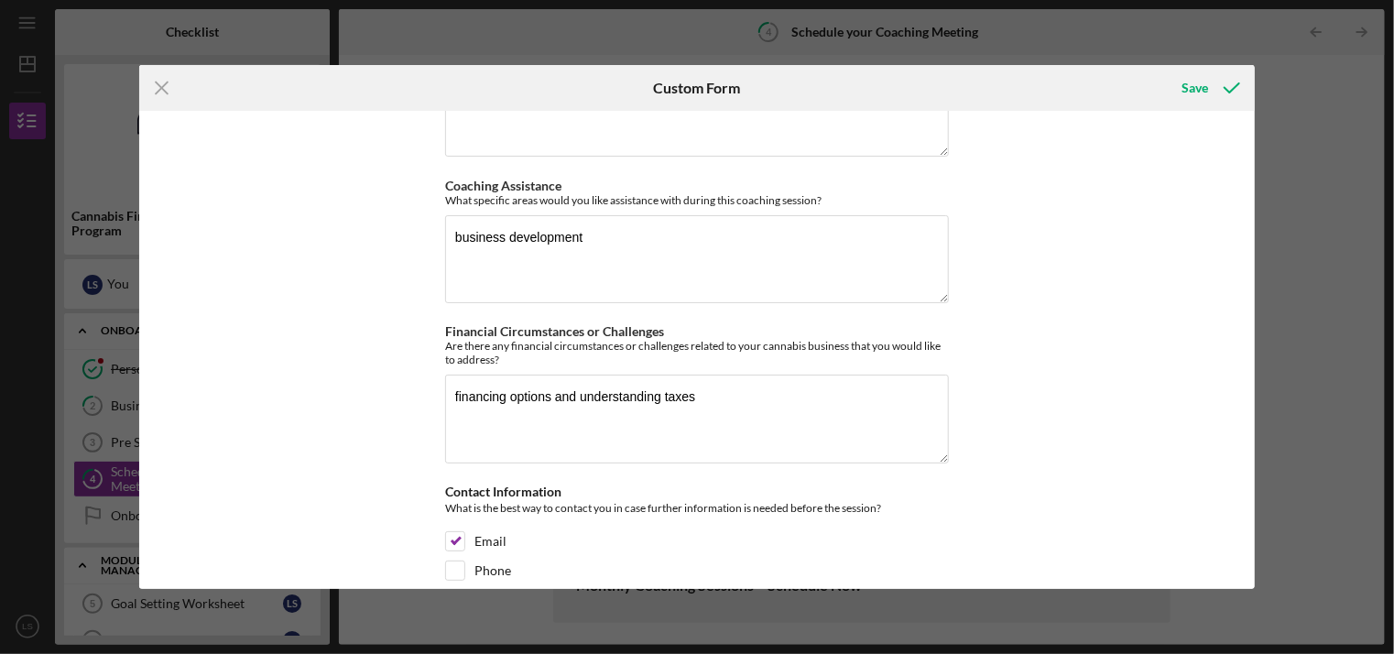
scroll to position [275, 0]
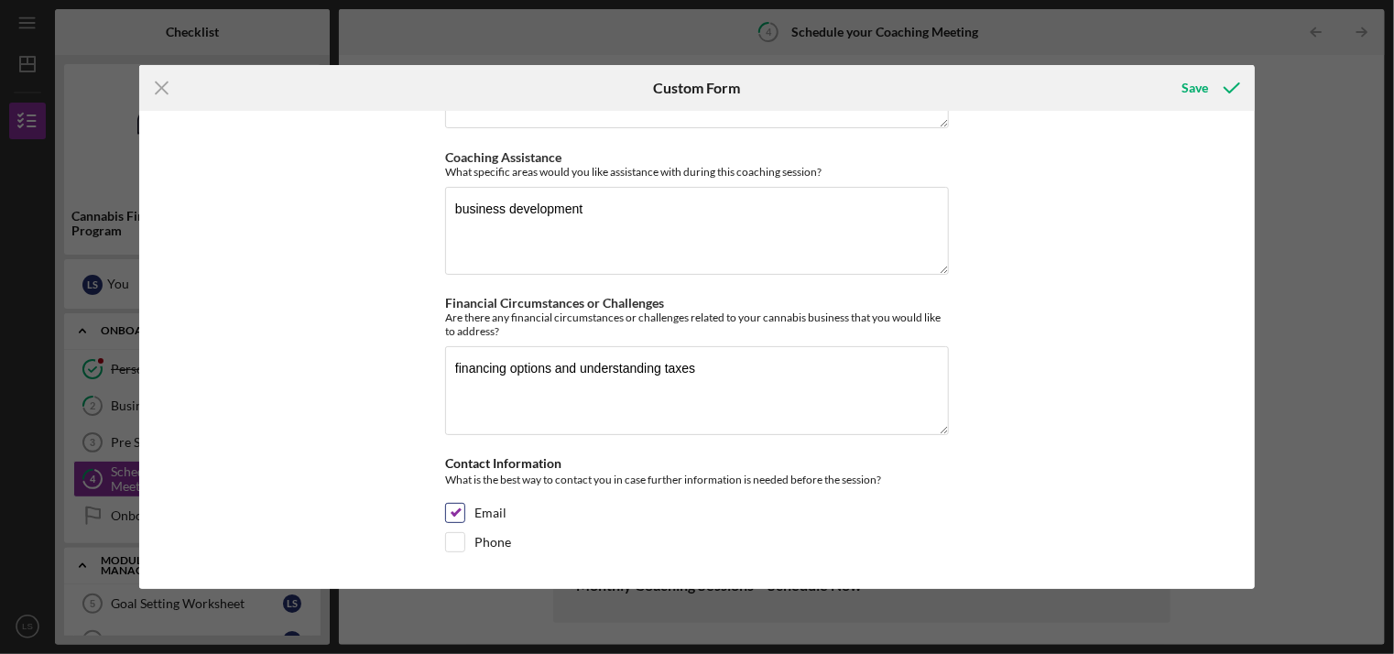
type textarea "[PERSON_NAME]- founder"
click at [451, 513] on input "Email" at bounding box center [455, 513] width 18 height 18
click at [452, 516] on input "Email" at bounding box center [455, 513] width 18 height 18
checkbox input "true"
click at [1184, 85] on div "Save" at bounding box center [1195, 88] width 27 height 37
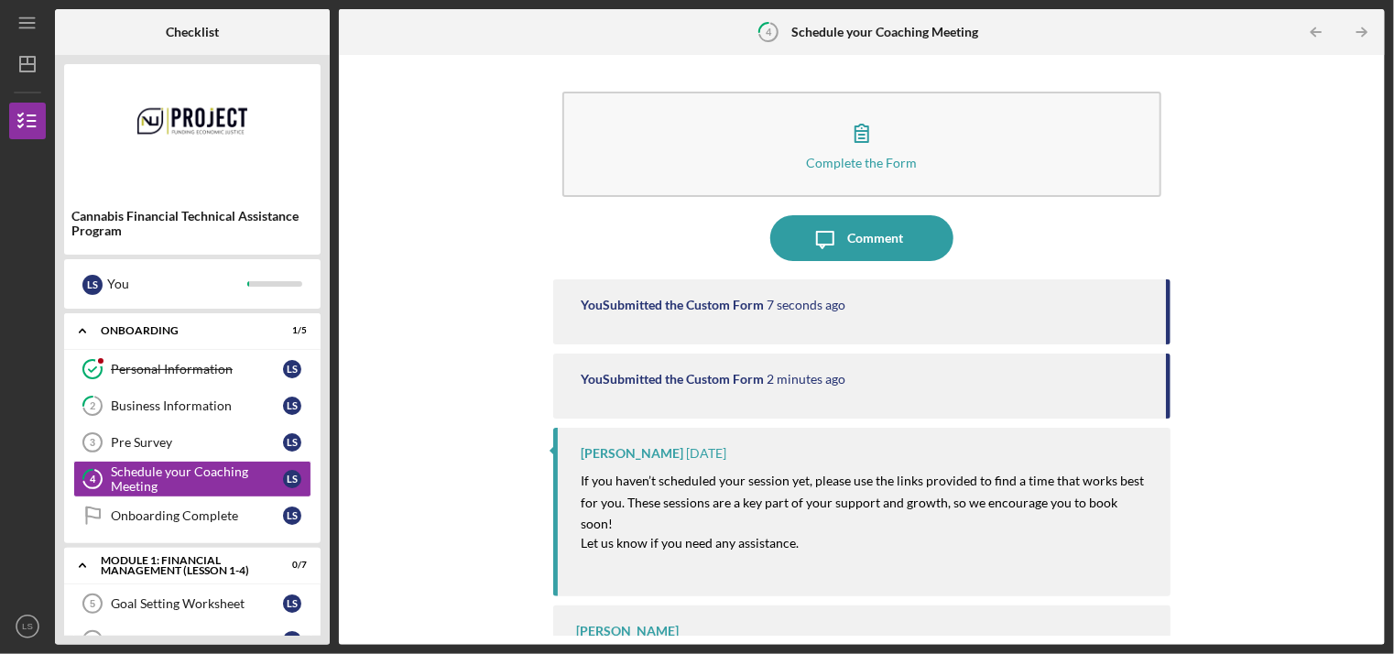
drag, startPoint x: 1173, startPoint y: 86, endPoint x: 440, endPoint y: 202, distance: 742.7
click at [440, 202] on div "Complete the Form Form Icon/Message Comment You Submitted the Custom Form 7 sec…" at bounding box center [861, 349] width 1027 height 571
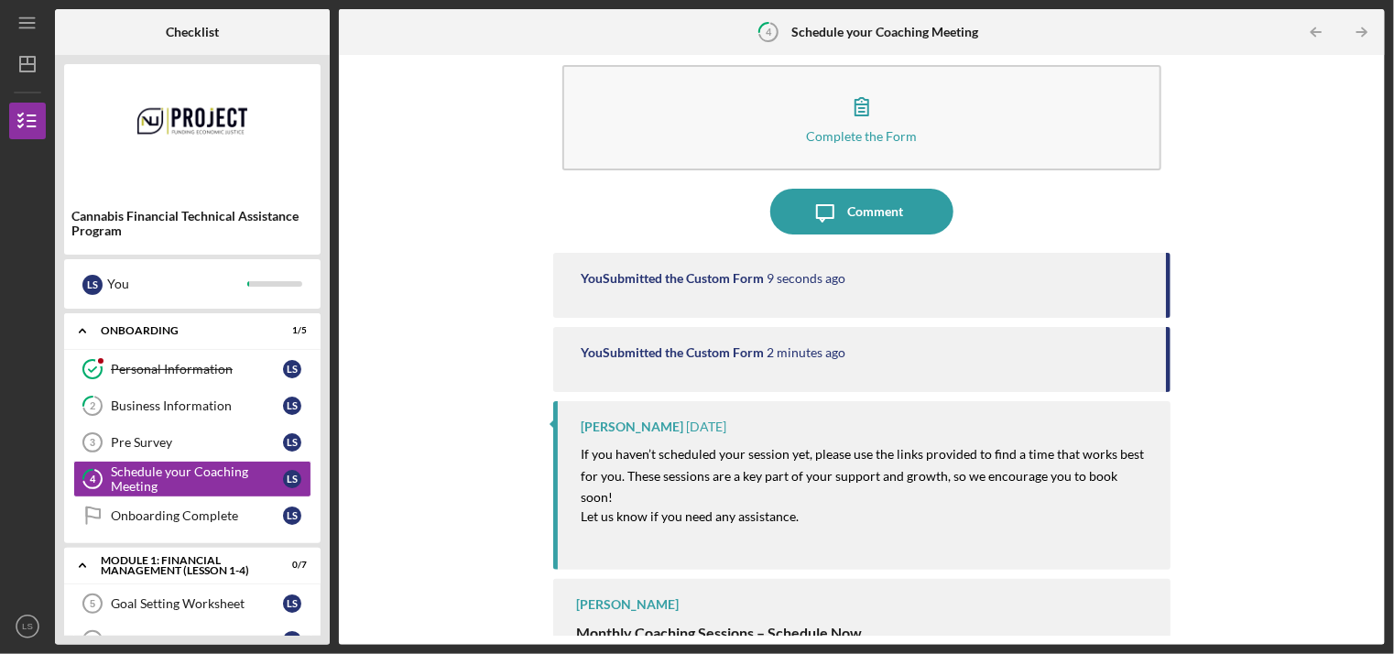
scroll to position [38, 0]
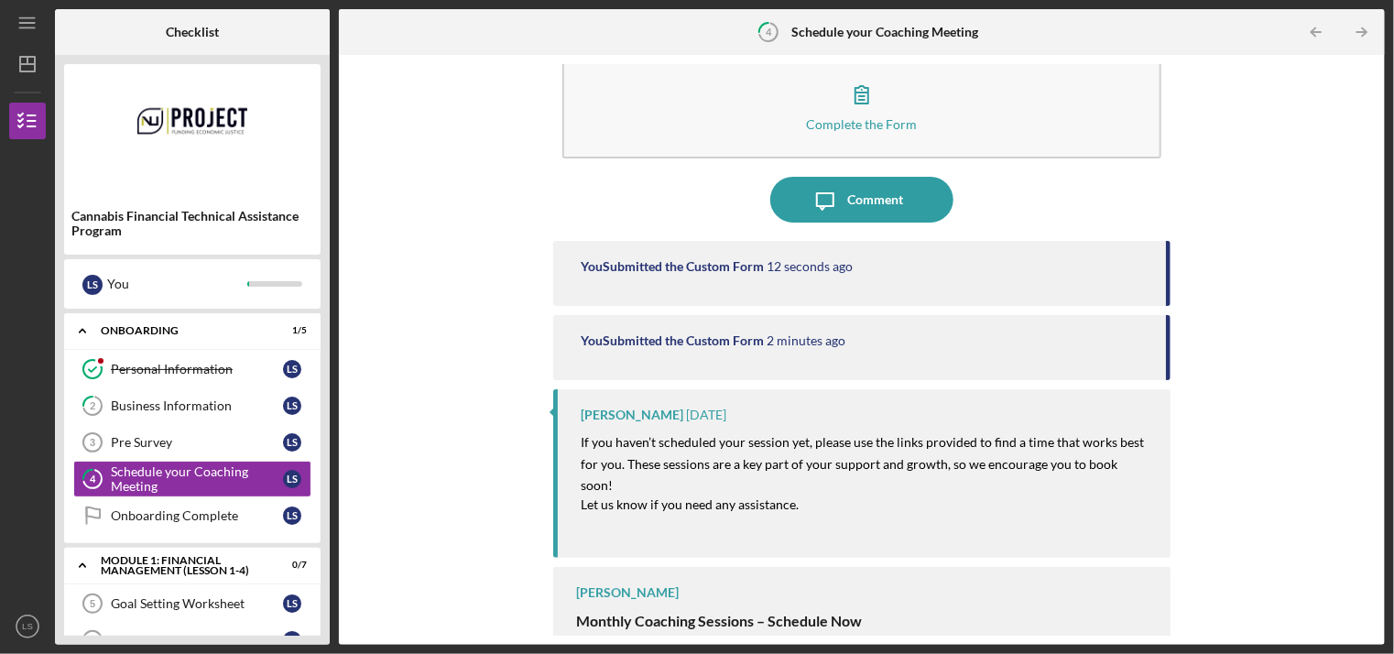
click at [627, 612] on strong "Monthly Coaching Sessions – Schedule Now" at bounding box center [719, 620] width 286 height 17
click at [717, 496] on mark "Let us know if you need any assistance." at bounding box center [690, 504] width 218 height 16
drag, startPoint x: 722, startPoint y: 613, endPoint x: 719, endPoint y: 601, distance: 12.2
click at [721, 633] on p "Each participant receives 1 coaching session per month (45 minutes). You can pr…" at bounding box center [863, 656] width 575 height 47
click at [777, 612] on strong "Monthly Coaching Sessions – Schedule Now" at bounding box center [719, 620] width 286 height 17
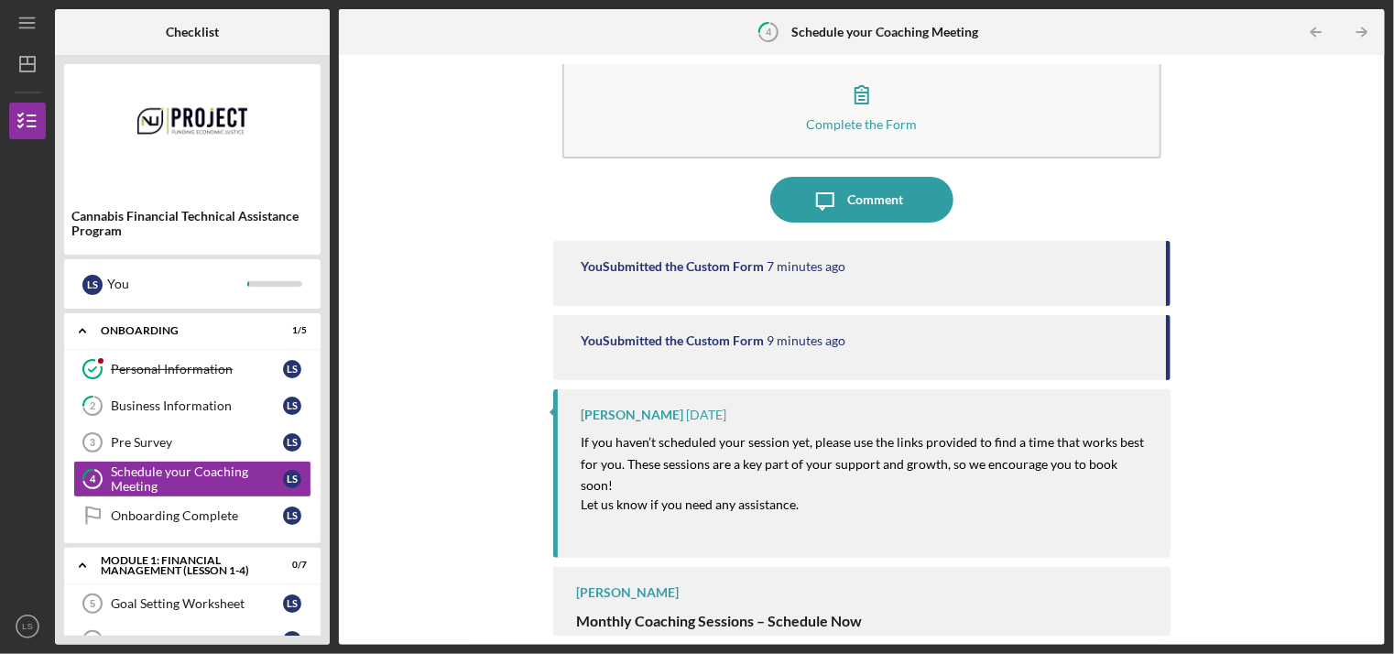
click at [689, 612] on strong "Monthly Coaching Sessions – Schedule Now" at bounding box center [719, 620] width 286 height 17
click at [626, 582] on div "[PERSON_NAME] Monthly Coaching Sessions – Schedule Now Each participant receive…" at bounding box center [861, 613] width 616 height 92
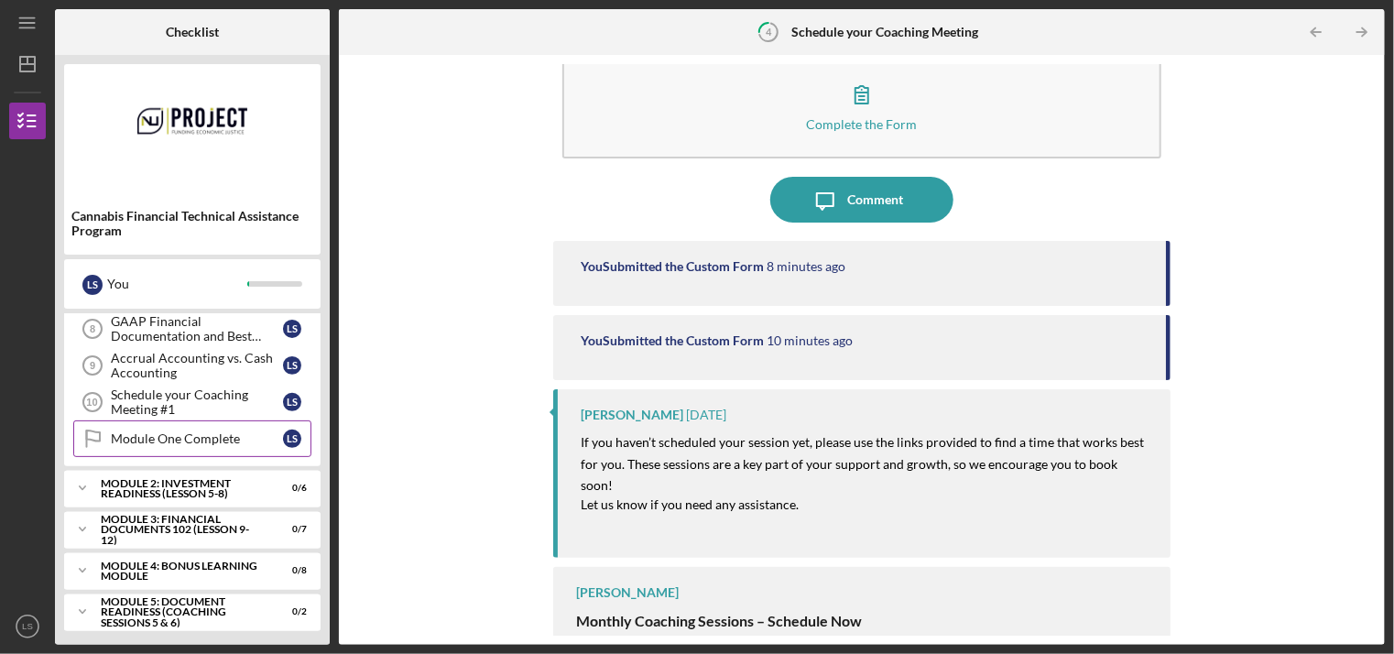
scroll to position [293, 0]
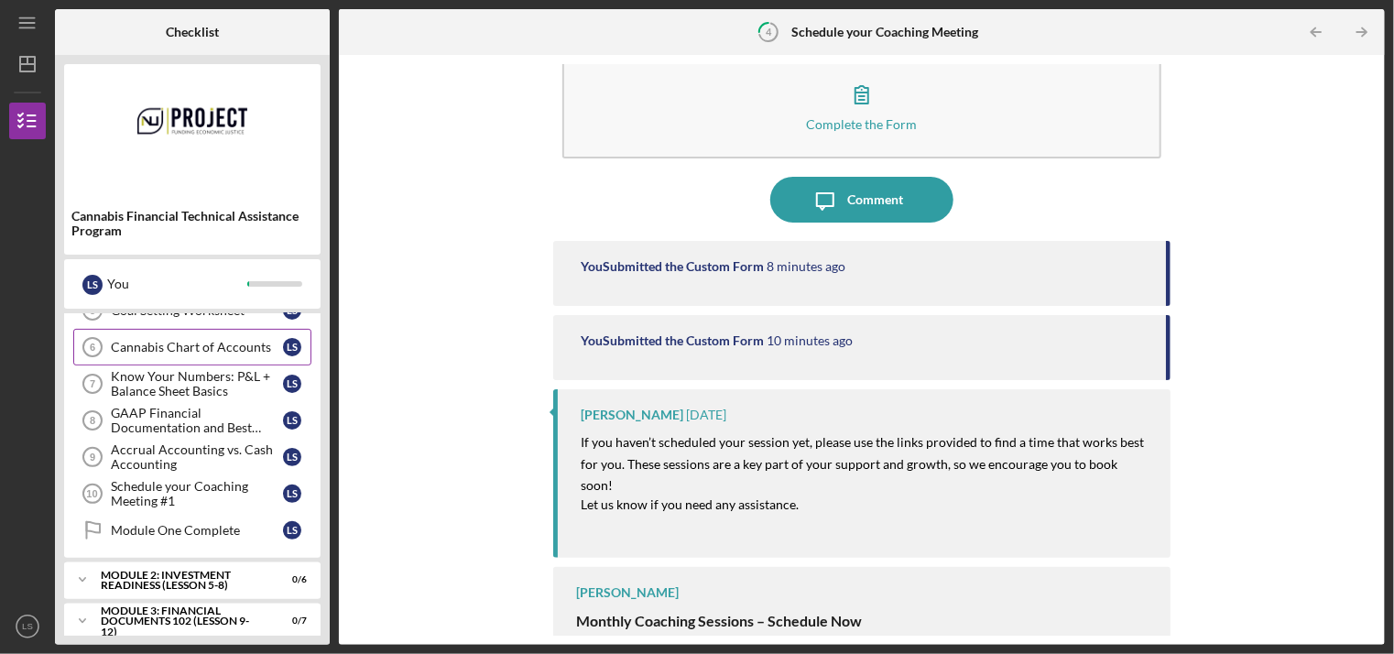
click at [193, 340] on div "Cannabis Chart of Accounts" at bounding box center [197, 347] width 172 height 15
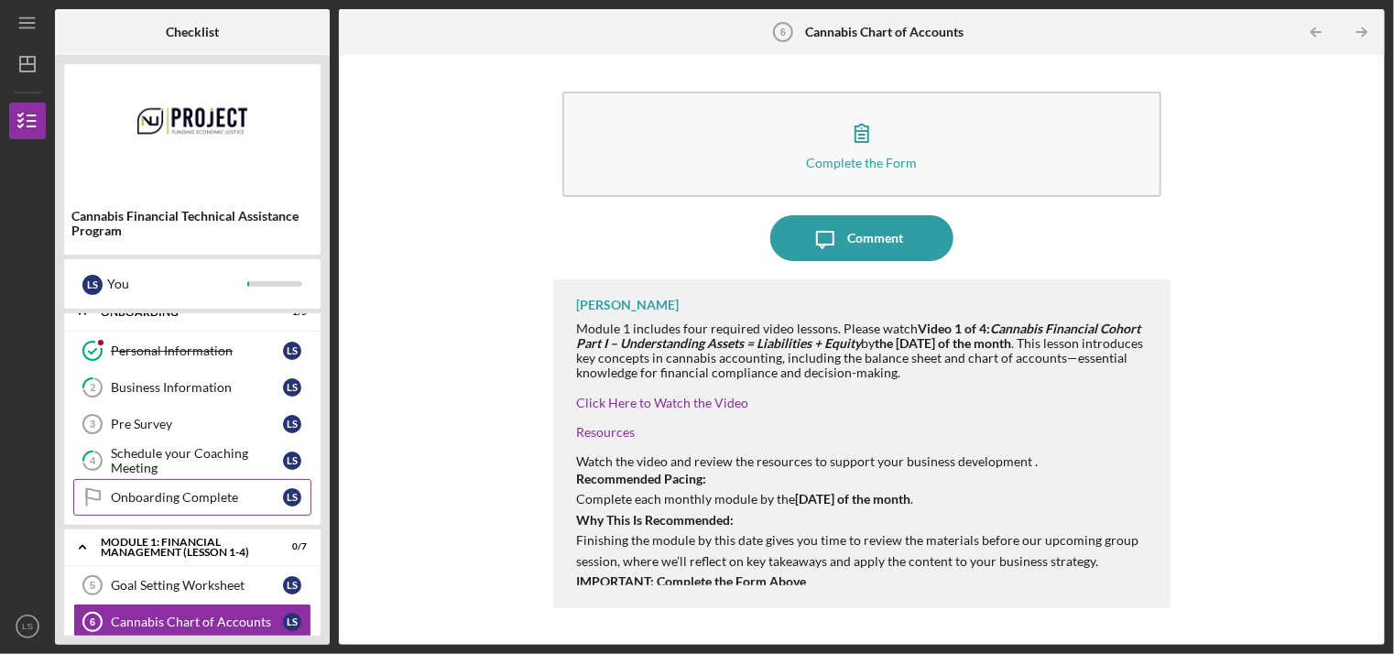
scroll to position [201, 0]
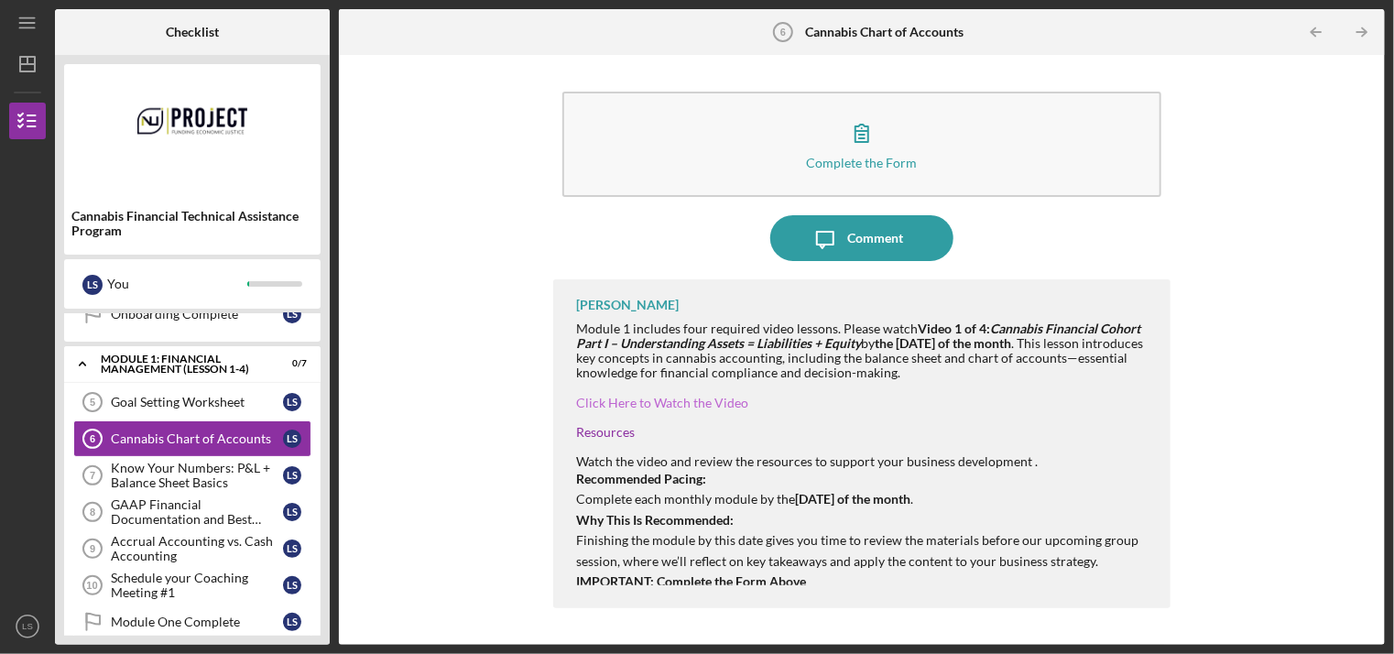
click at [636, 397] on link "Click Here to Watch the Video" at bounding box center [662, 403] width 172 height 16
click at [174, 480] on div "Know Your Numbers: P&L + Balance Sheet Basics" at bounding box center [197, 475] width 172 height 29
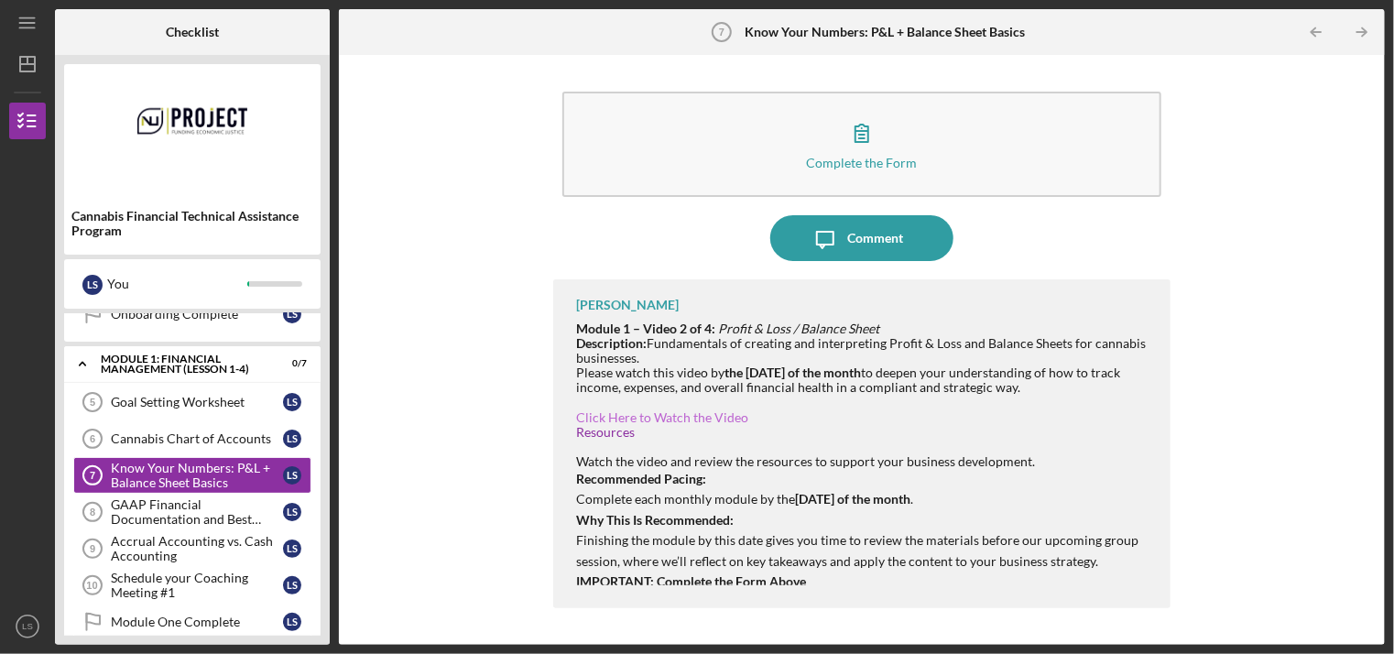
click at [616, 419] on link "Click Here to Watch the Video" at bounding box center [662, 417] width 172 height 16
